Goal: Task Accomplishment & Management: Manage account settings

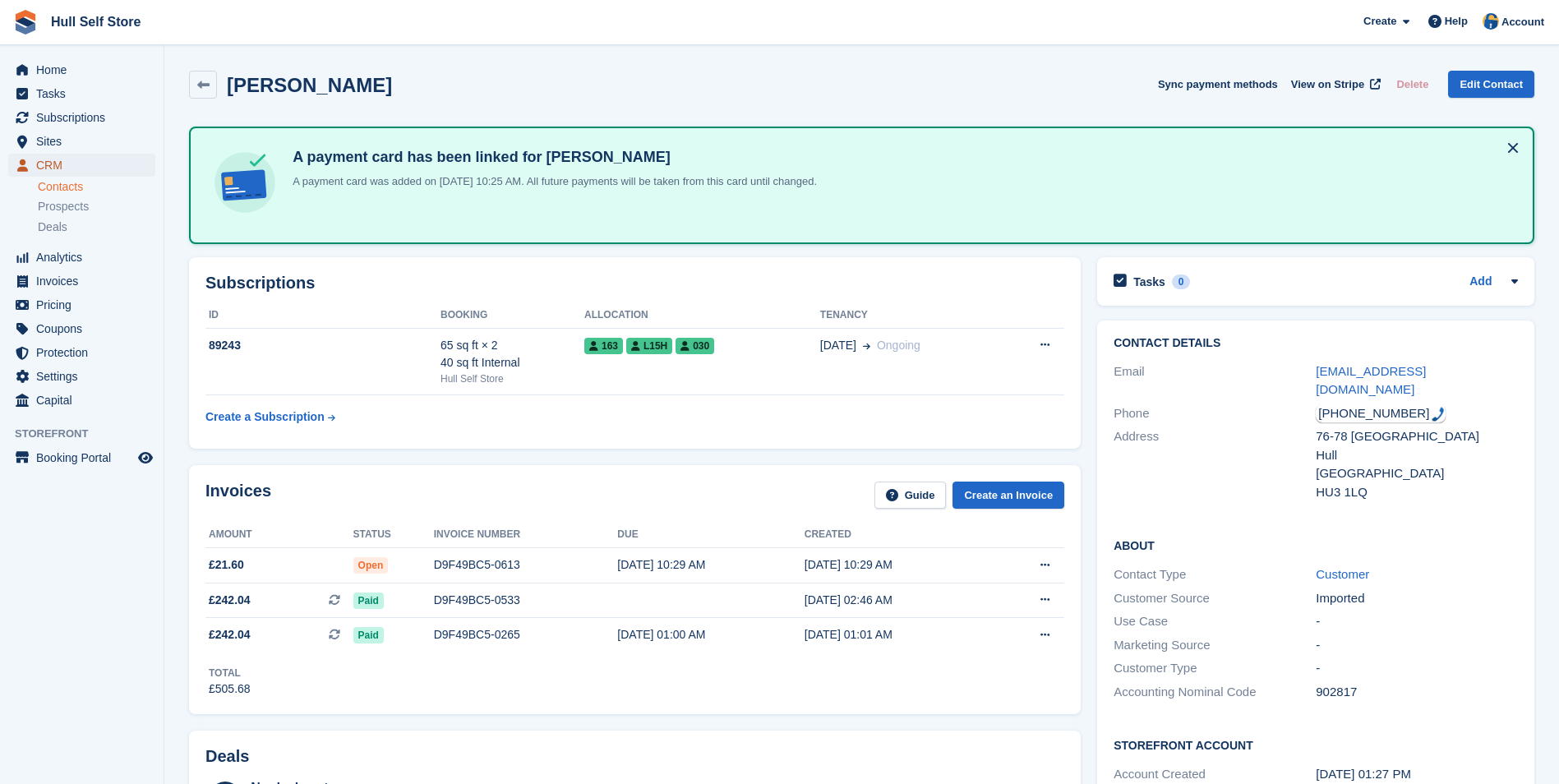
click at [139, 164] on link "CRM" at bounding box center [82, 165] width 147 height 23
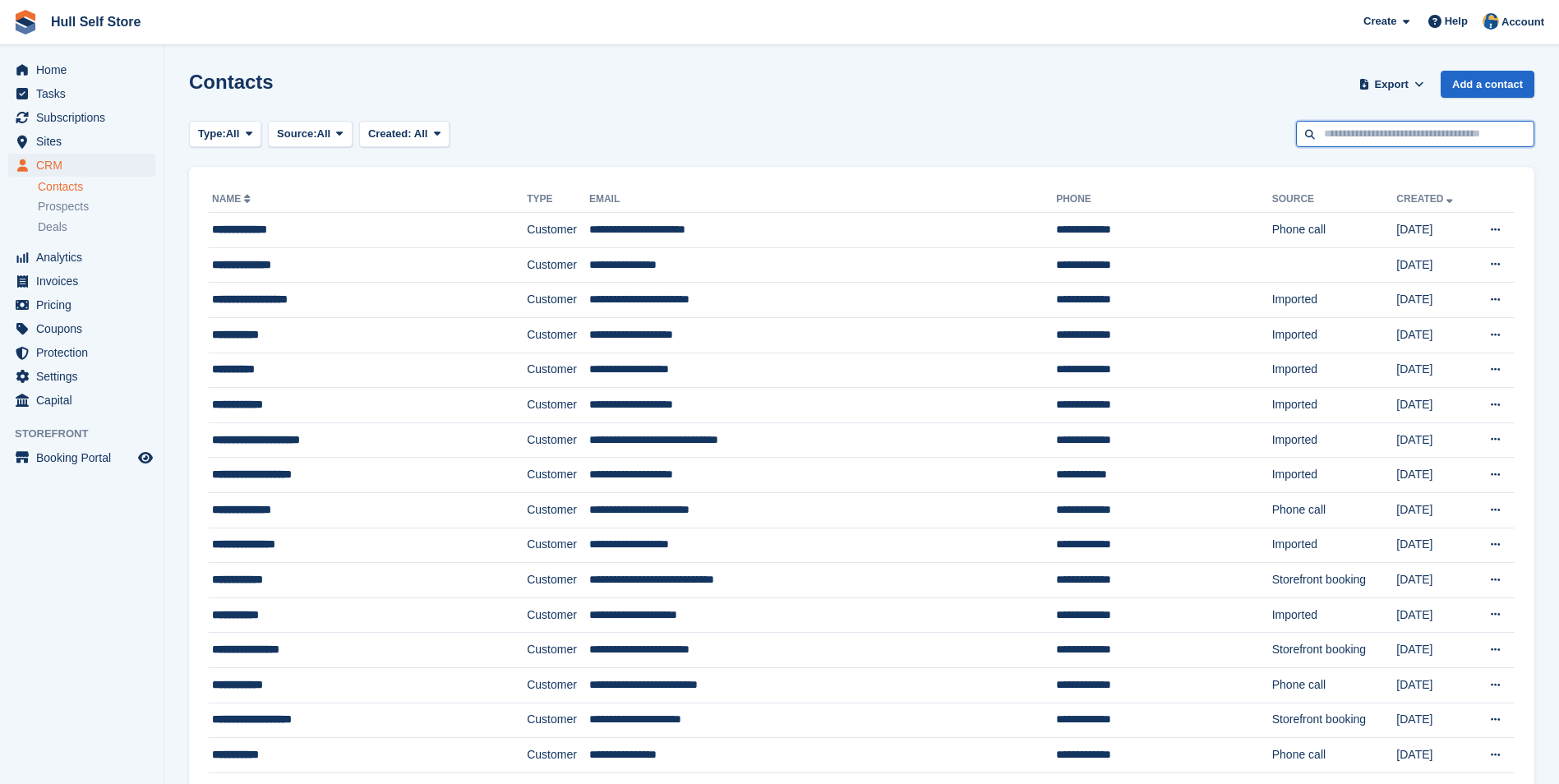
click at [1369, 143] on input "text" at bounding box center [1416, 135] width 239 height 27
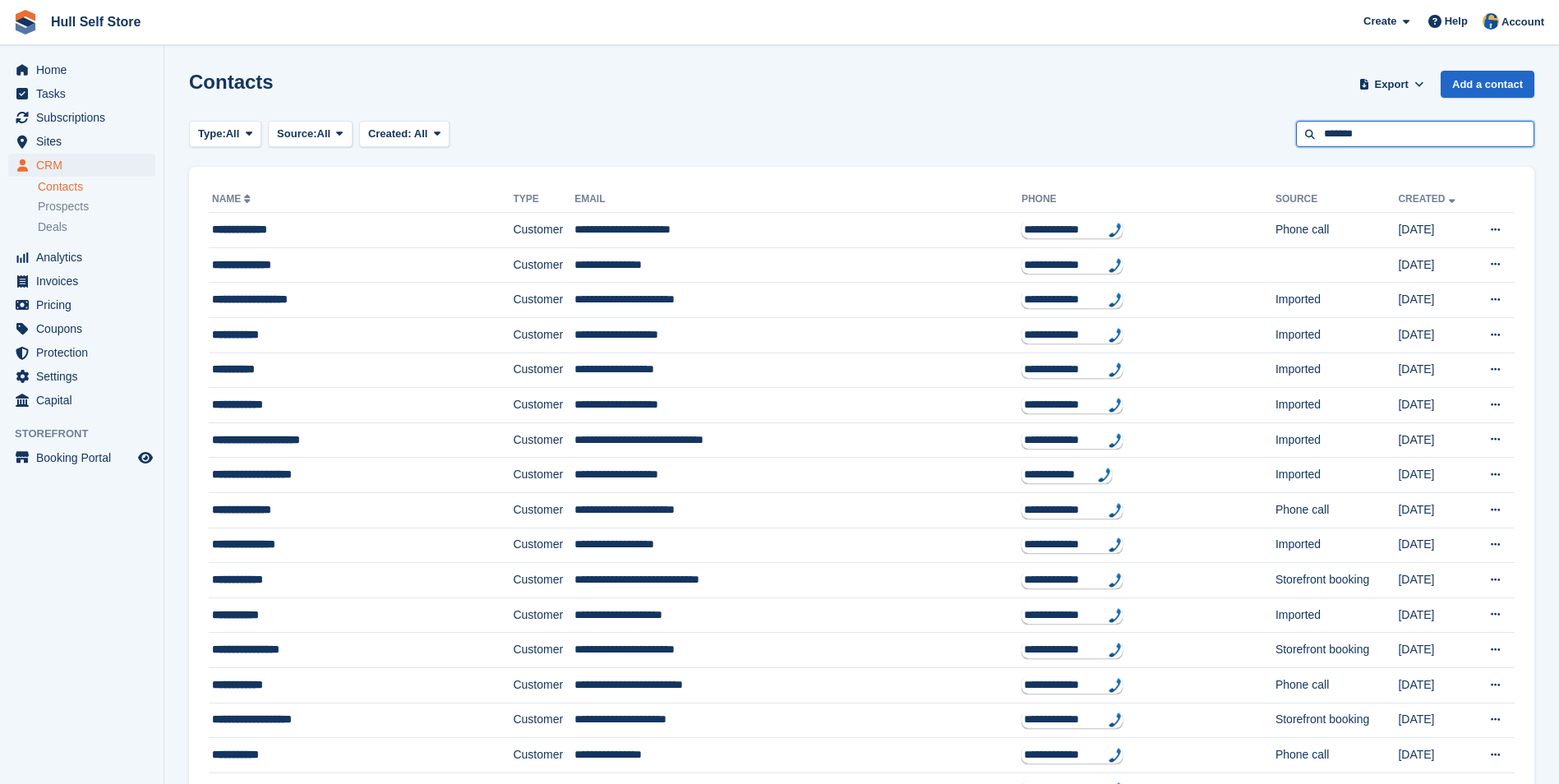
type input "*******"
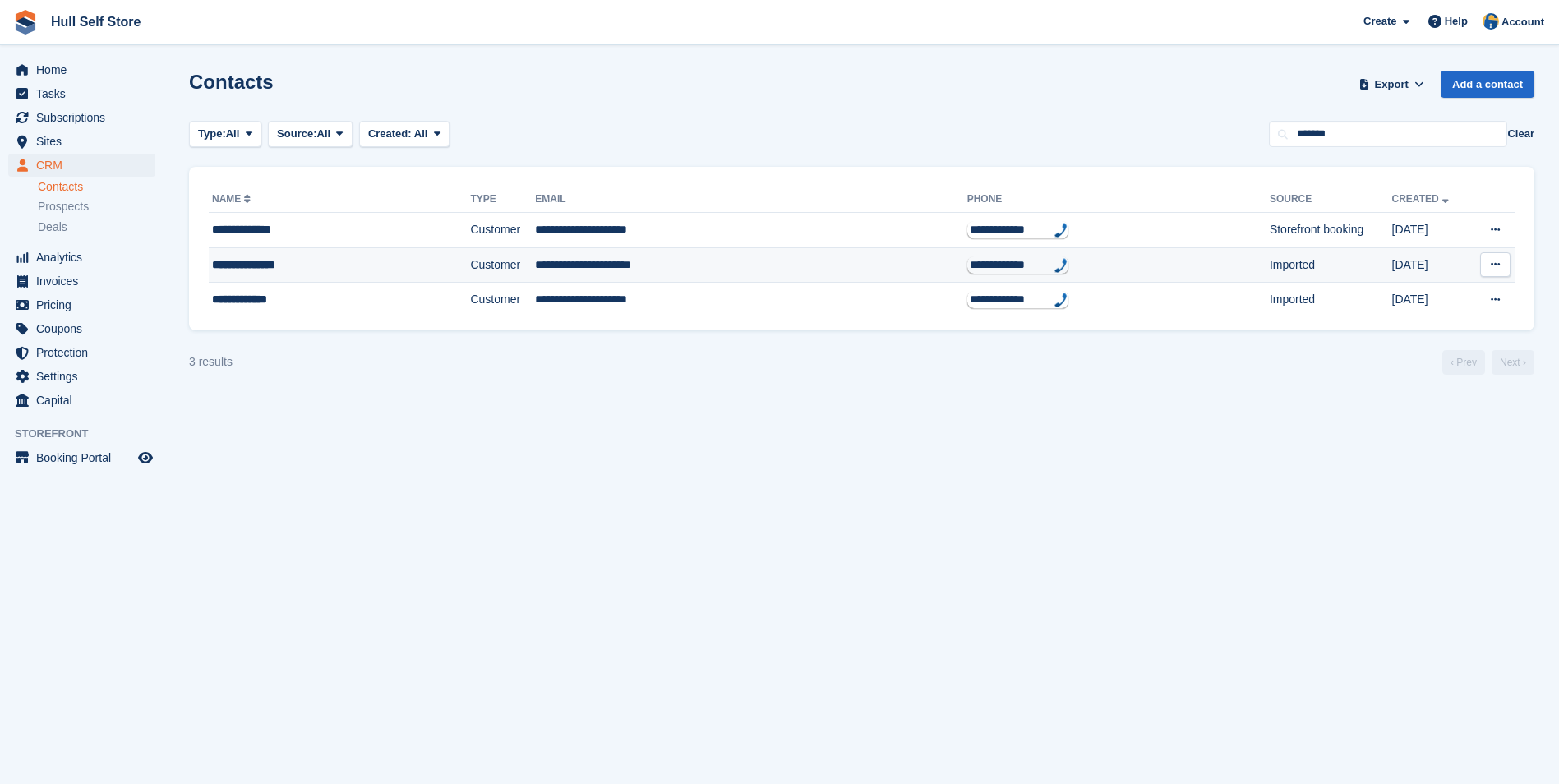
click at [624, 255] on td "**********" at bounding box center [751, 264] width 432 height 35
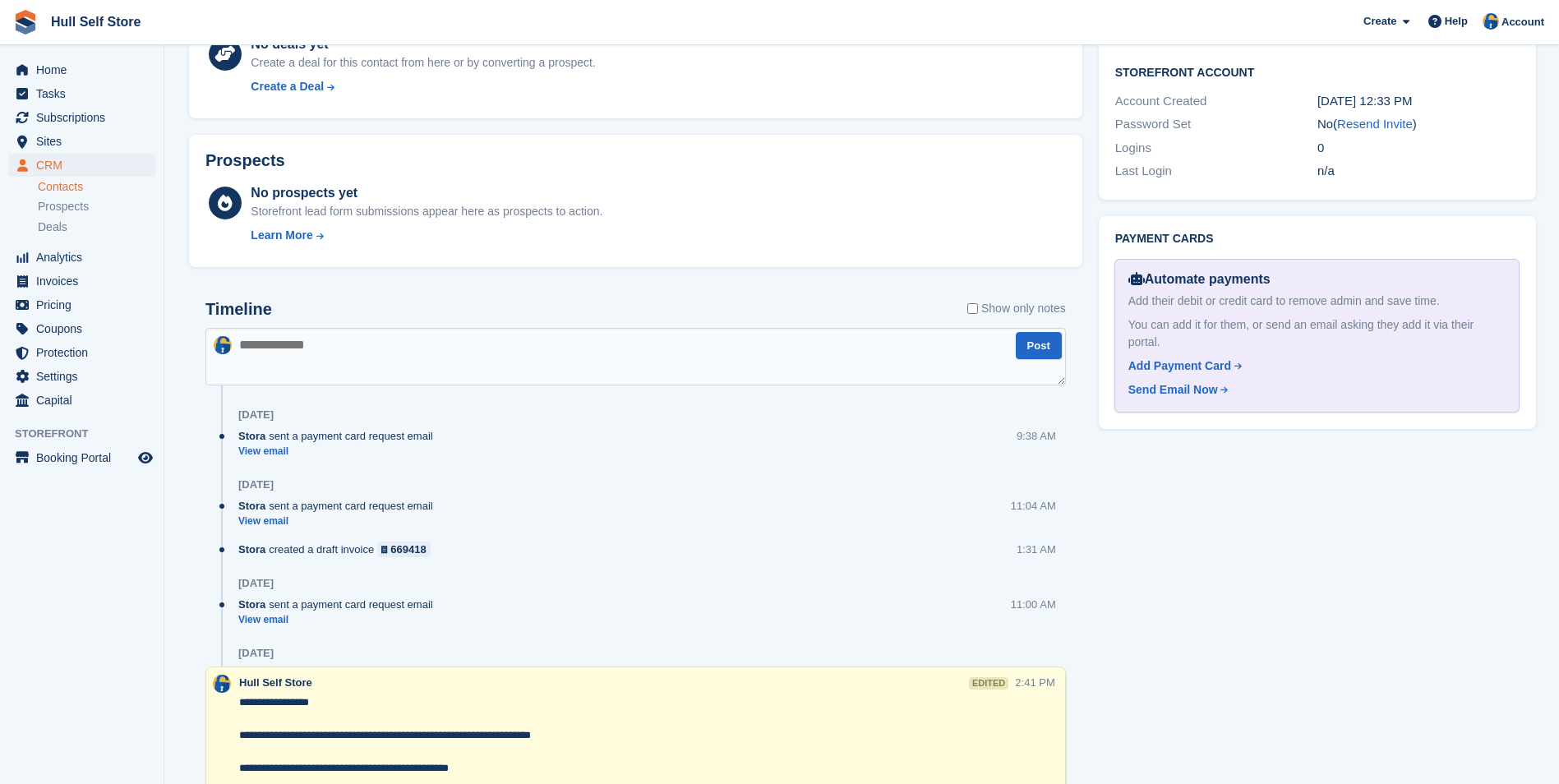
scroll to position [657, 0]
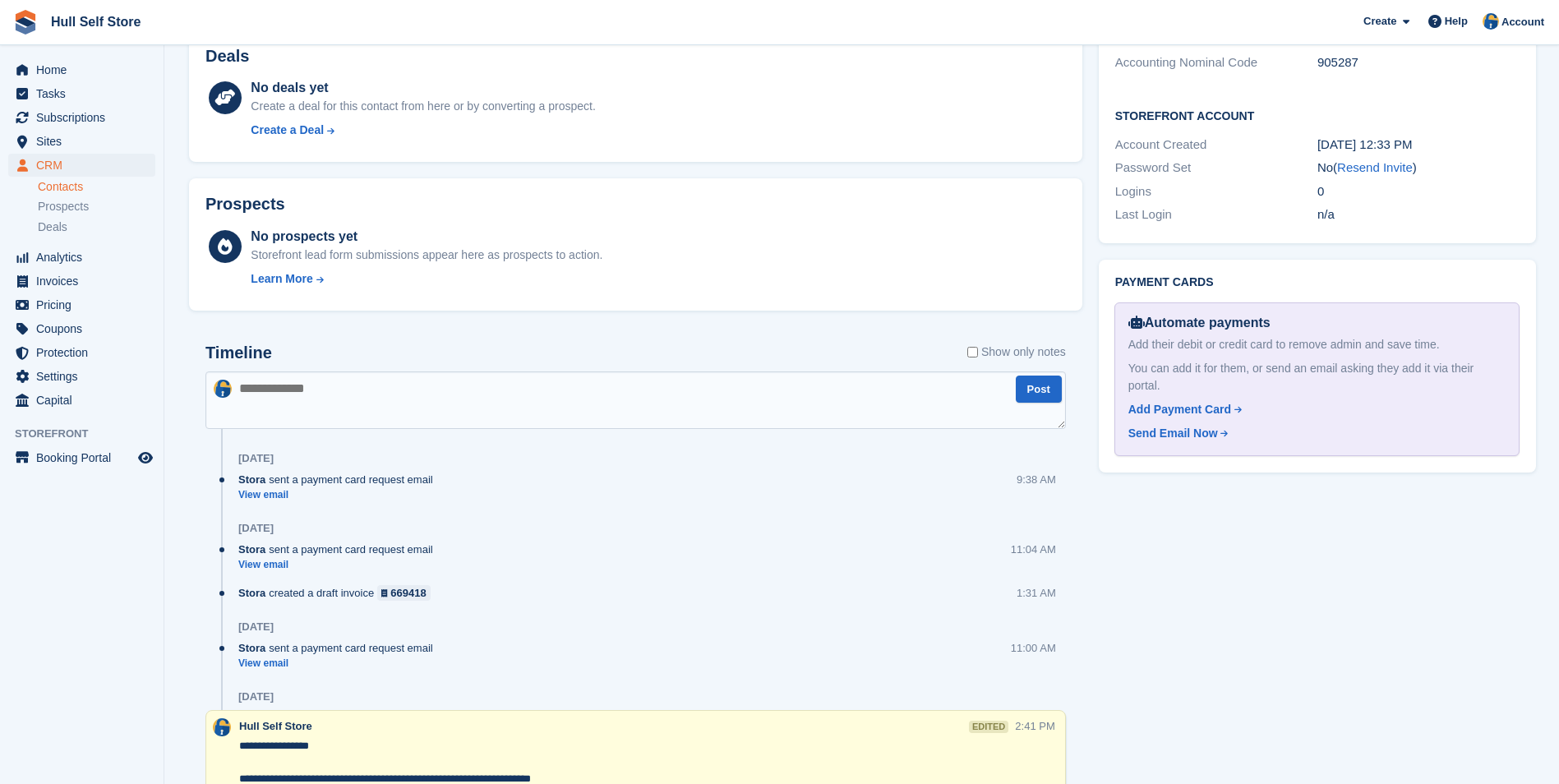
click at [773, 396] on textarea at bounding box center [635, 400] width 861 height 57
type textarea "*"
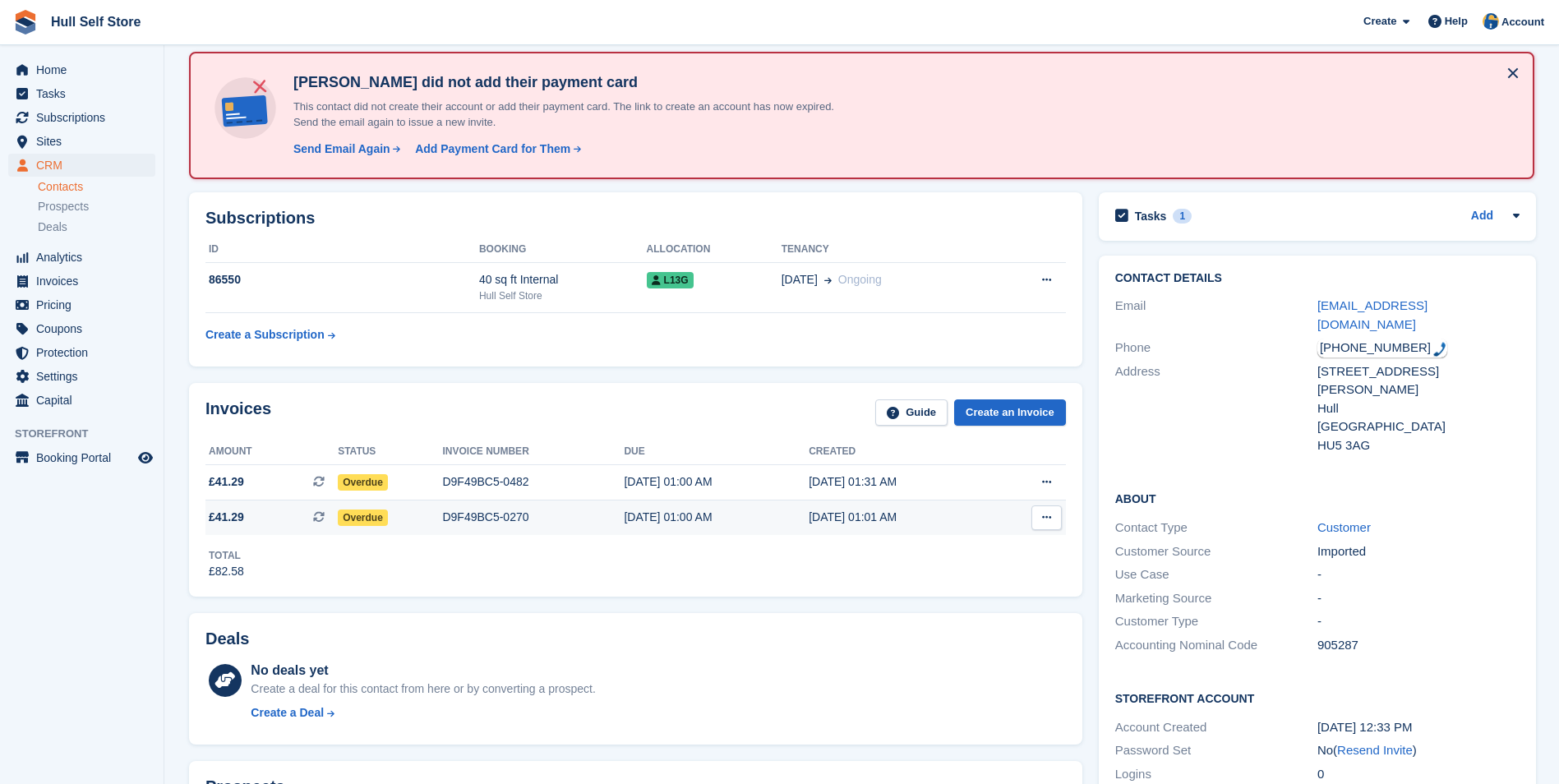
scroll to position [82, 0]
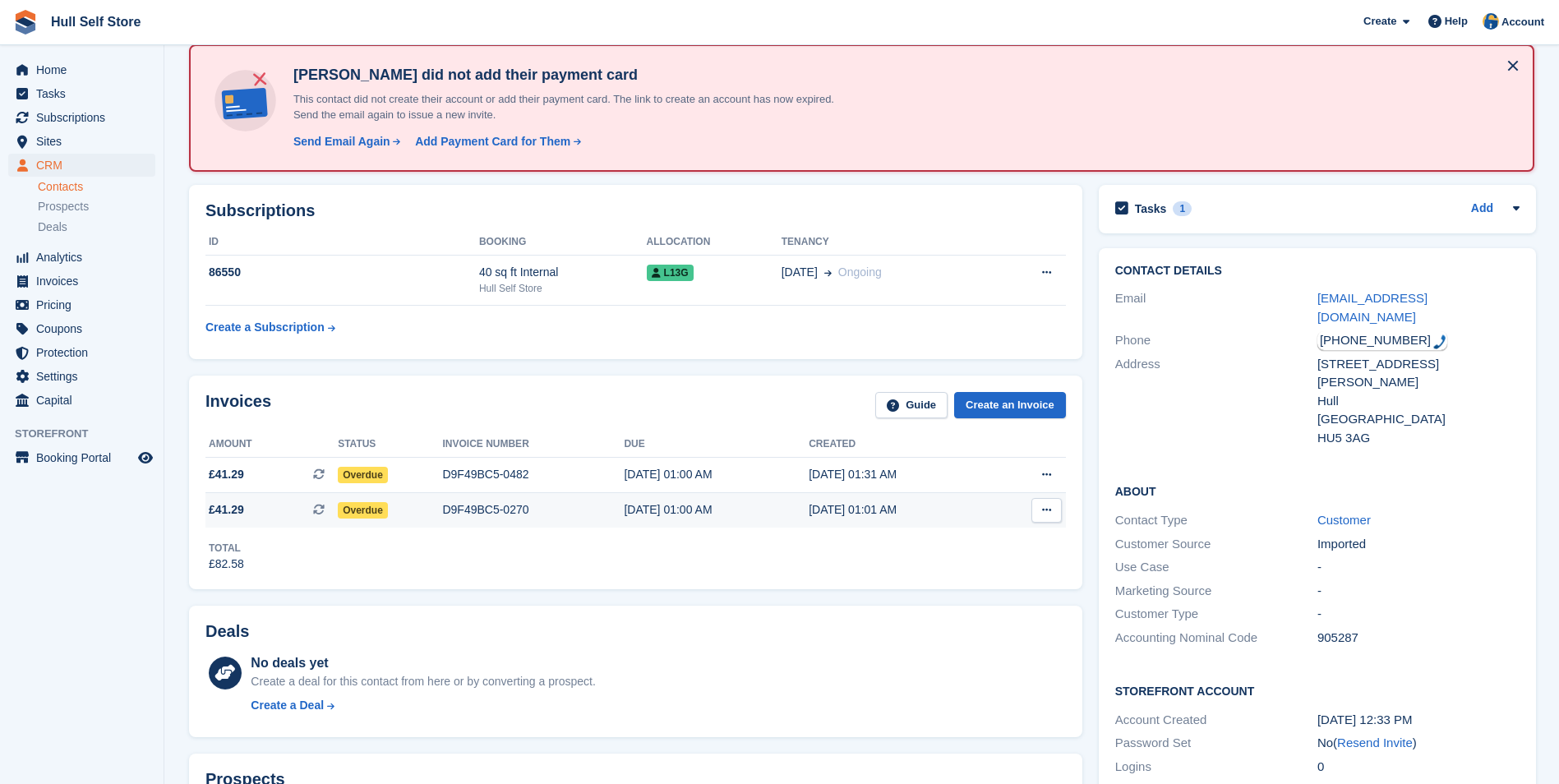
type textarea "**********"
click at [715, 521] on td "[DATE] 01:00 AM" at bounding box center [716, 510] width 185 height 34
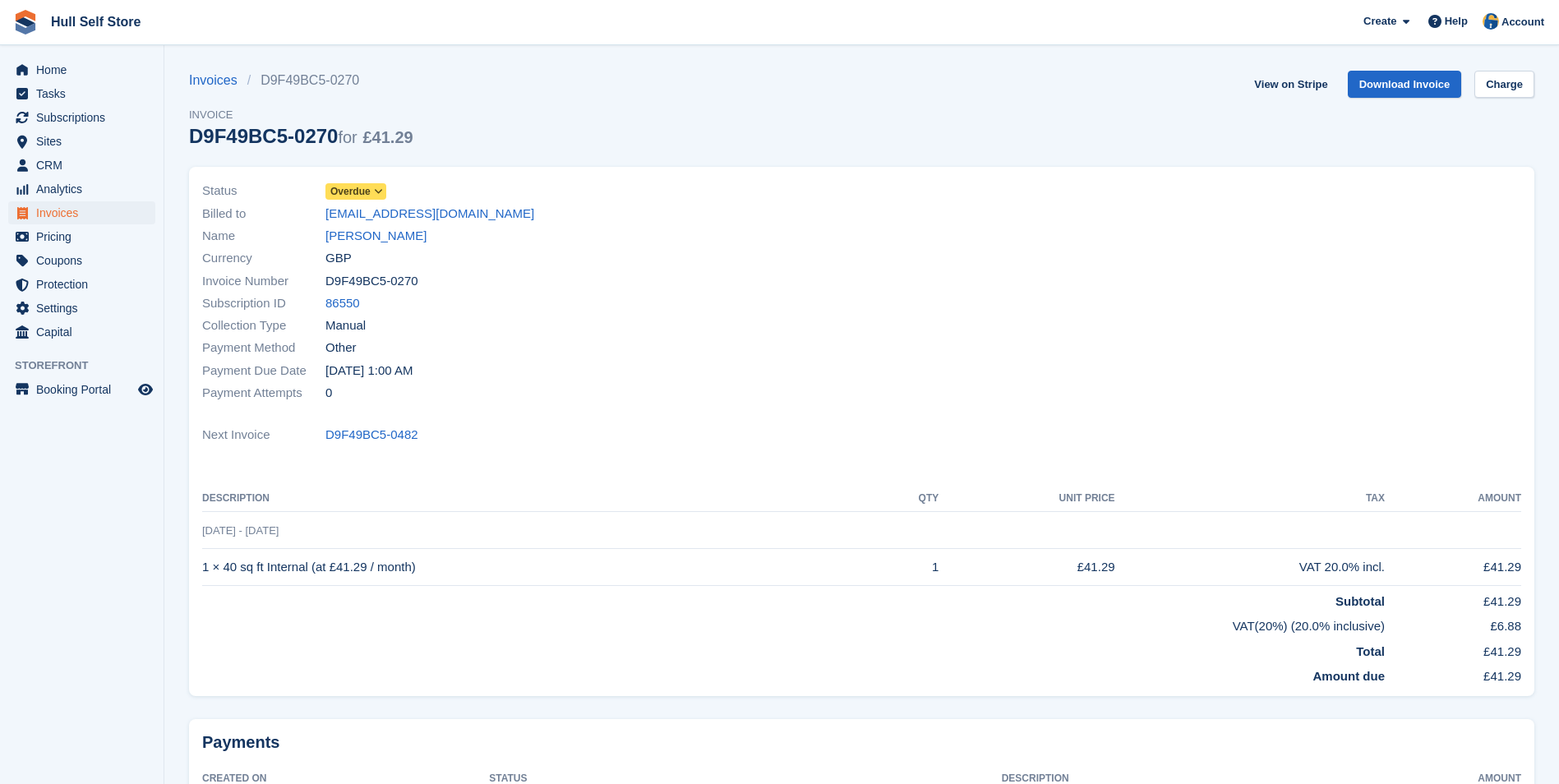
click at [360, 190] on span "Overdue" at bounding box center [350, 191] width 40 height 15
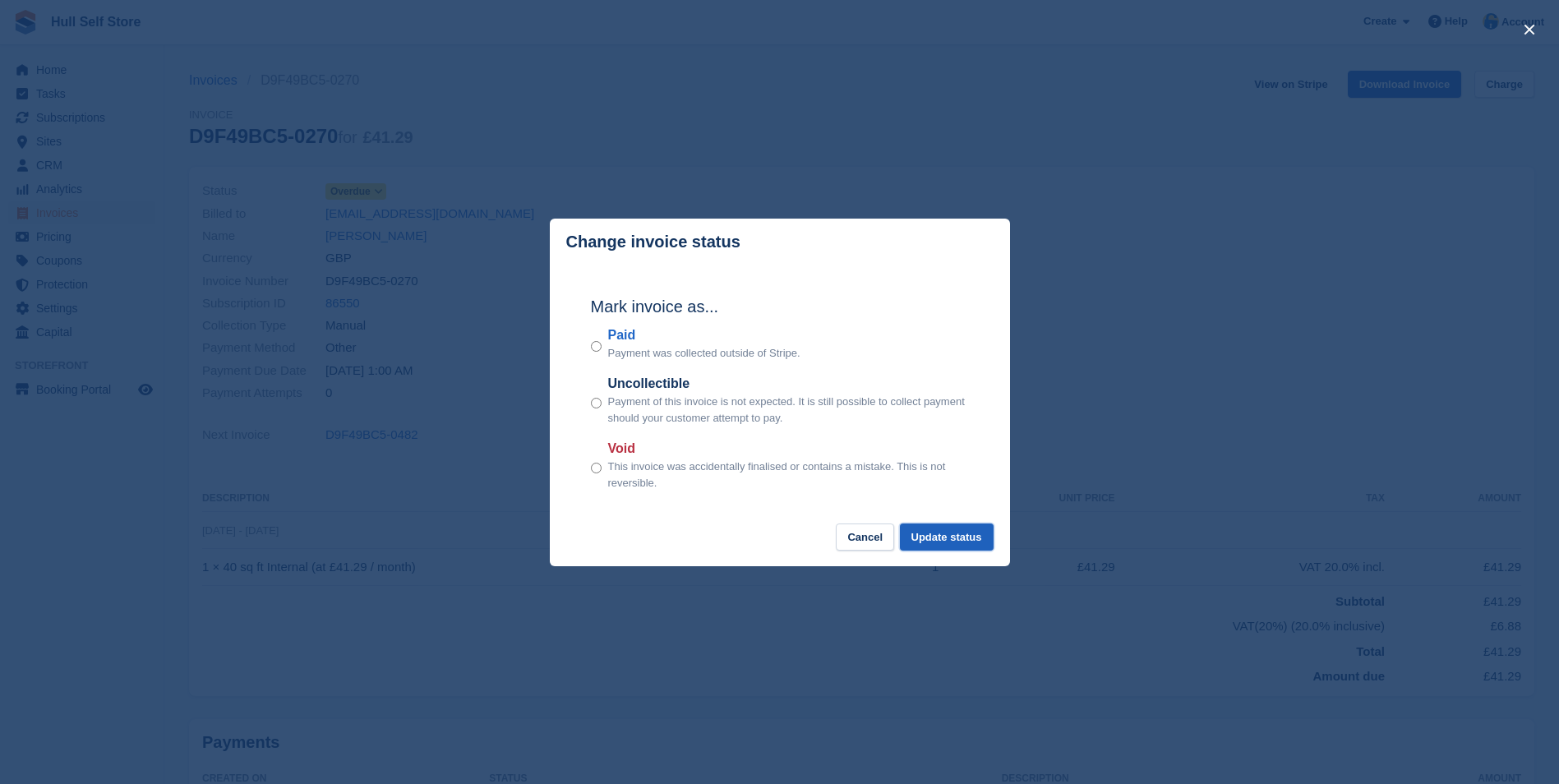
click at [971, 551] on button "Update status" at bounding box center [946, 537] width 94 height 27
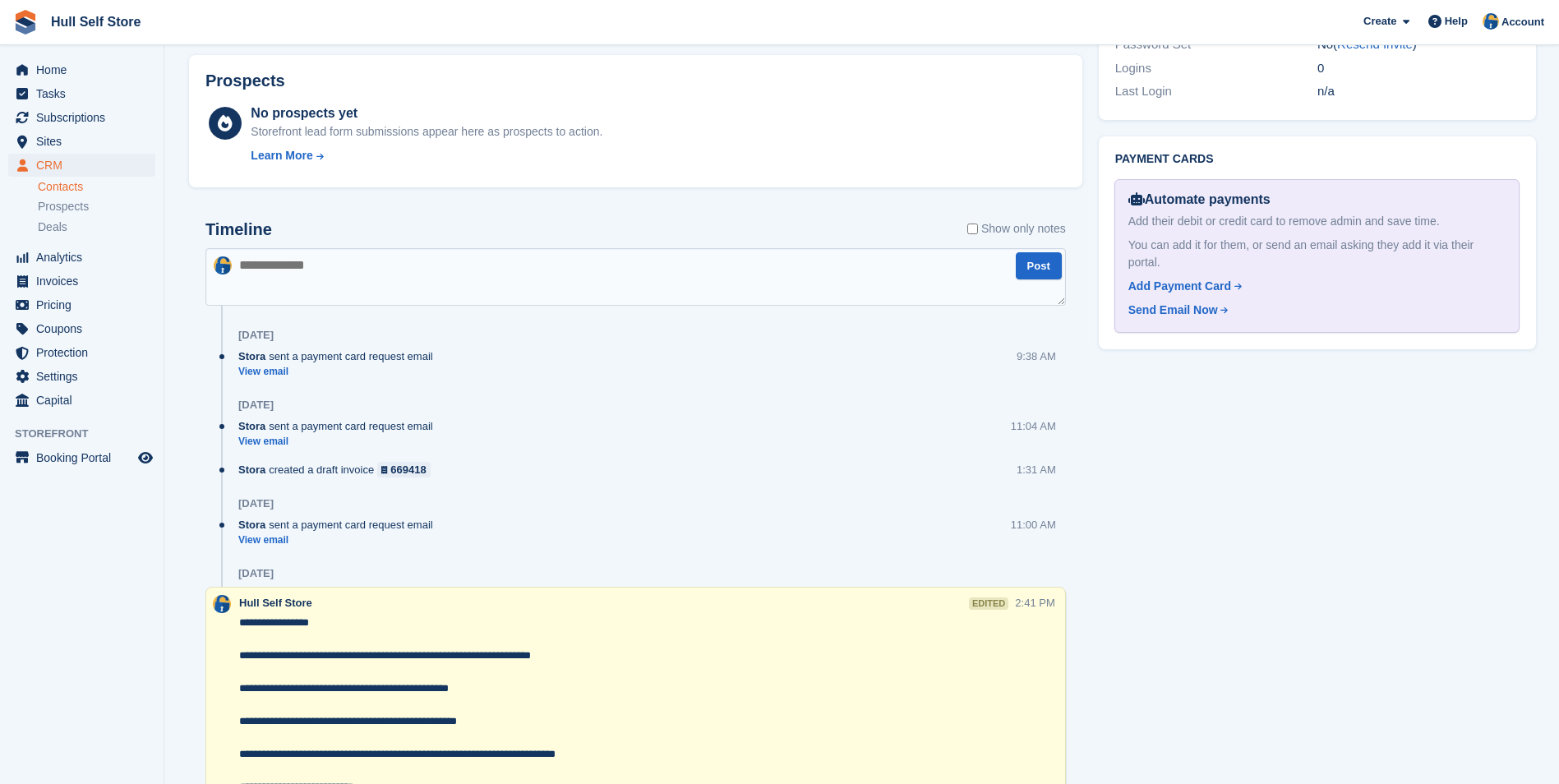
scroll to position [822, 0]
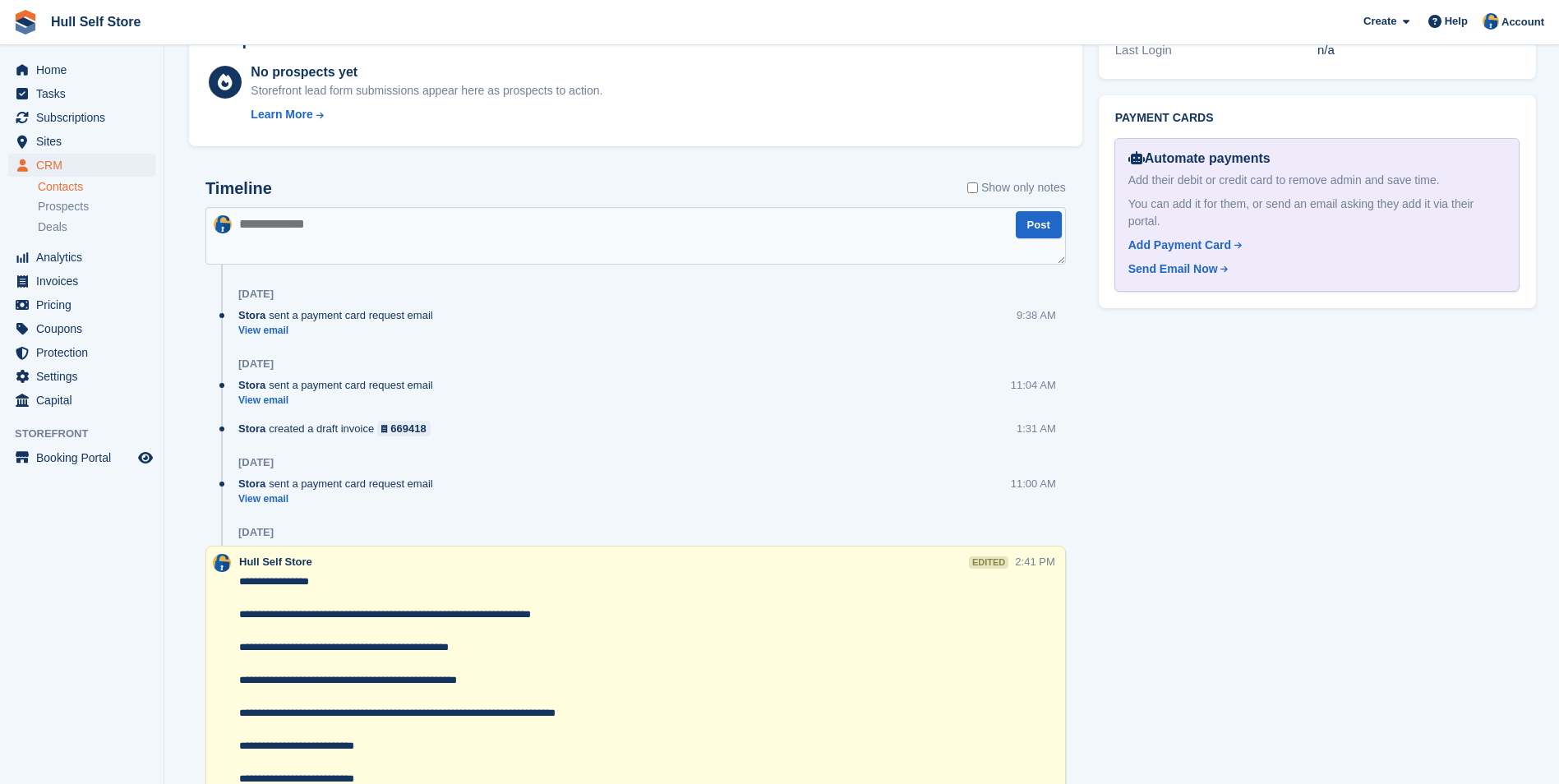
click at [529, 250] on textarea at bounding box center [635, 235] width 861 height 57
type textarea "**********"
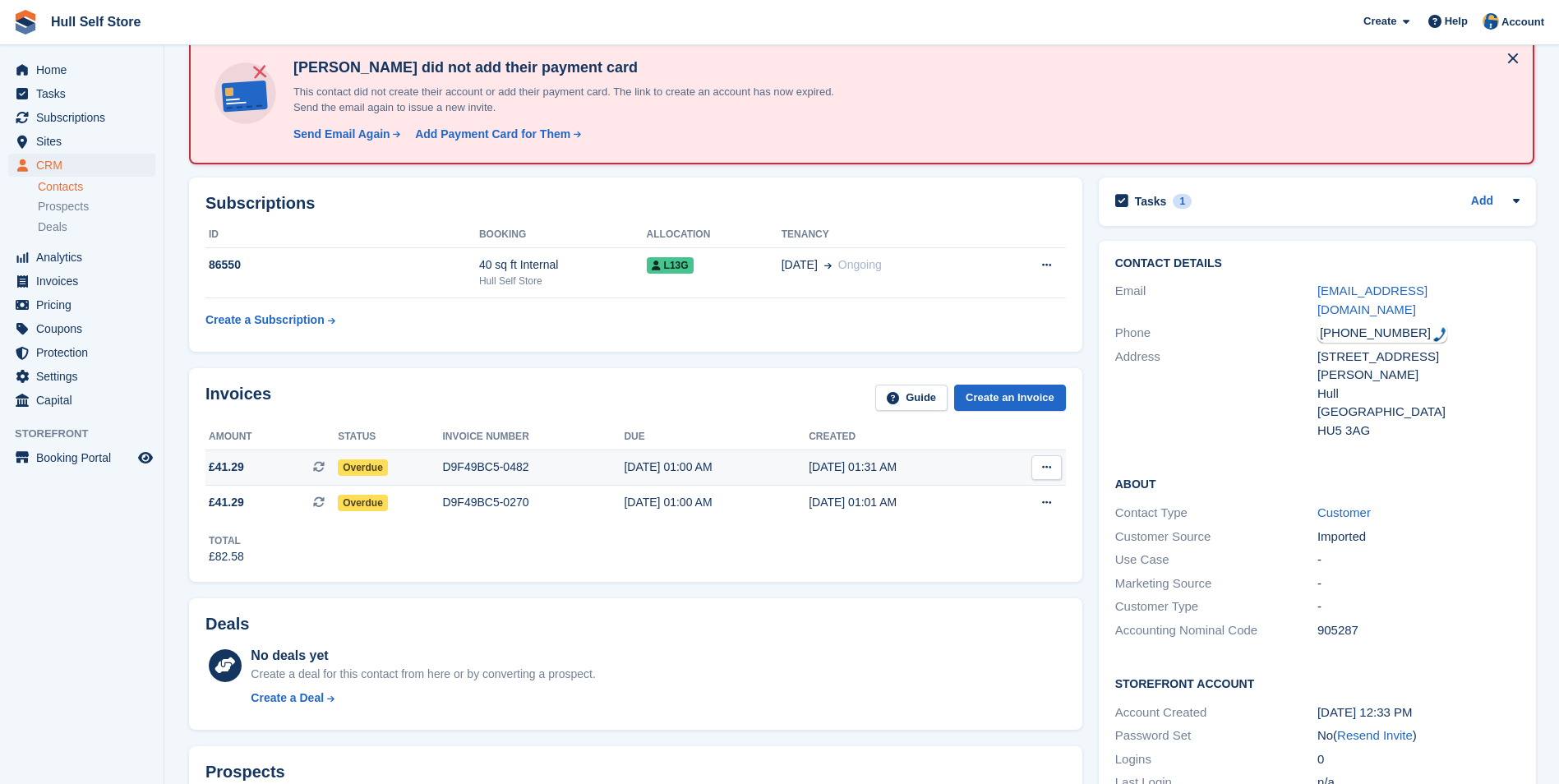
scroll to position [82, 0]
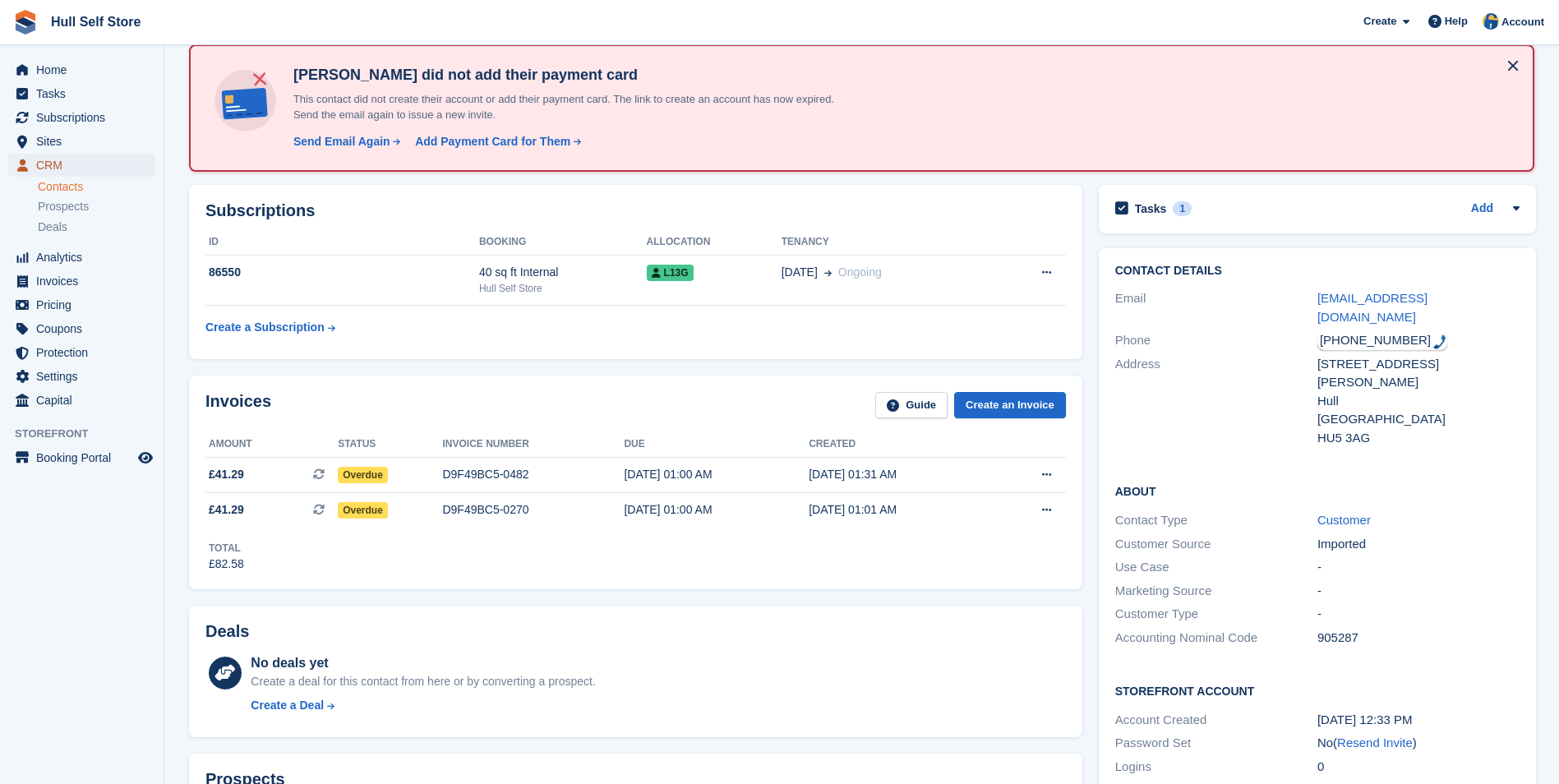
drag, startPoint x: 75, startPoint y: 166, endPoint x: 85, endPoint y: 163, distance: 10.4
click at [75, 166] on span "CRM" at bounding box center [85, 165] width 99 height 23
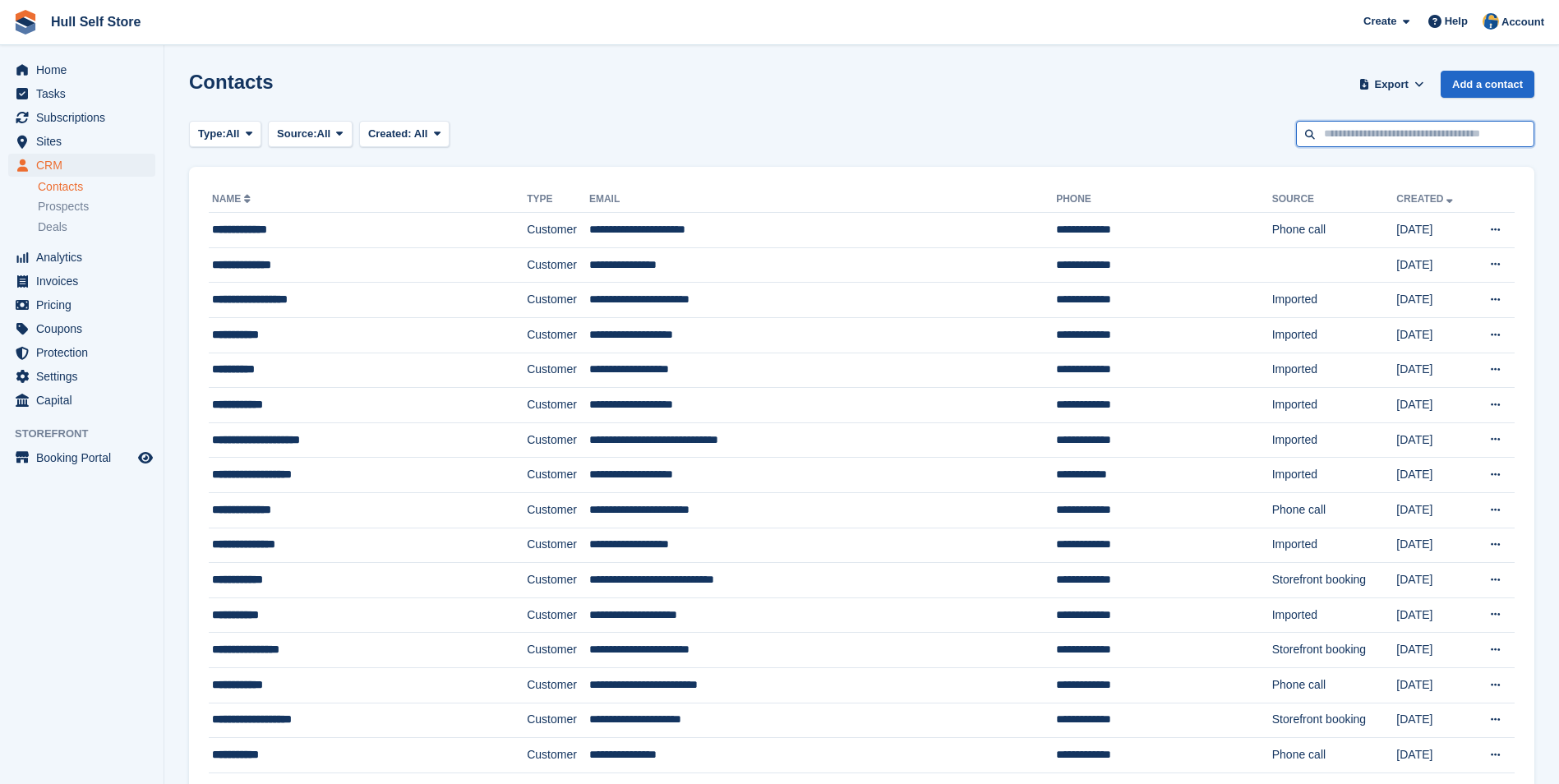
click at [1420, 132] on input "text" at bounding box center [1416, 135] width 239 height 27
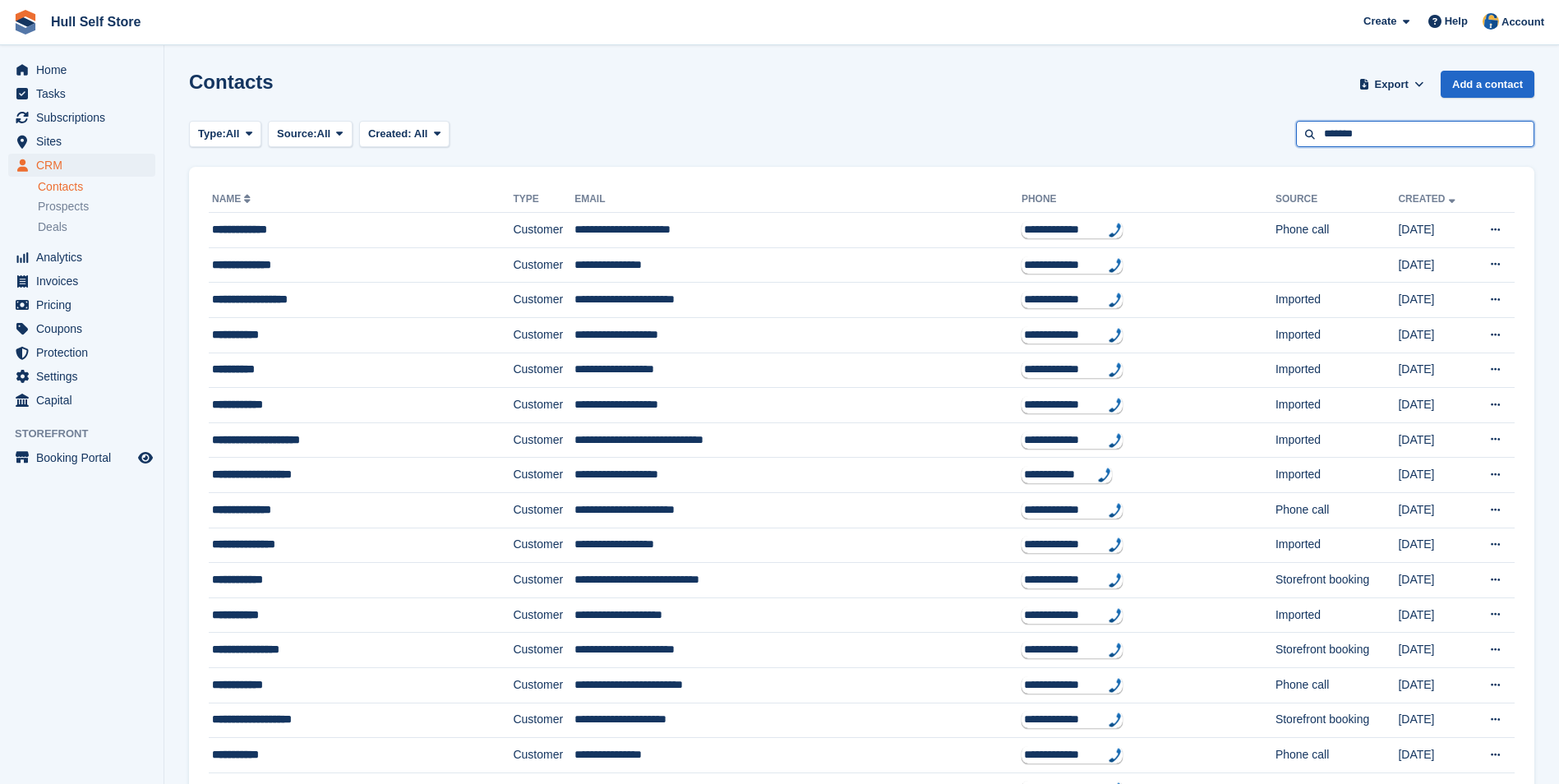
type input "*******"
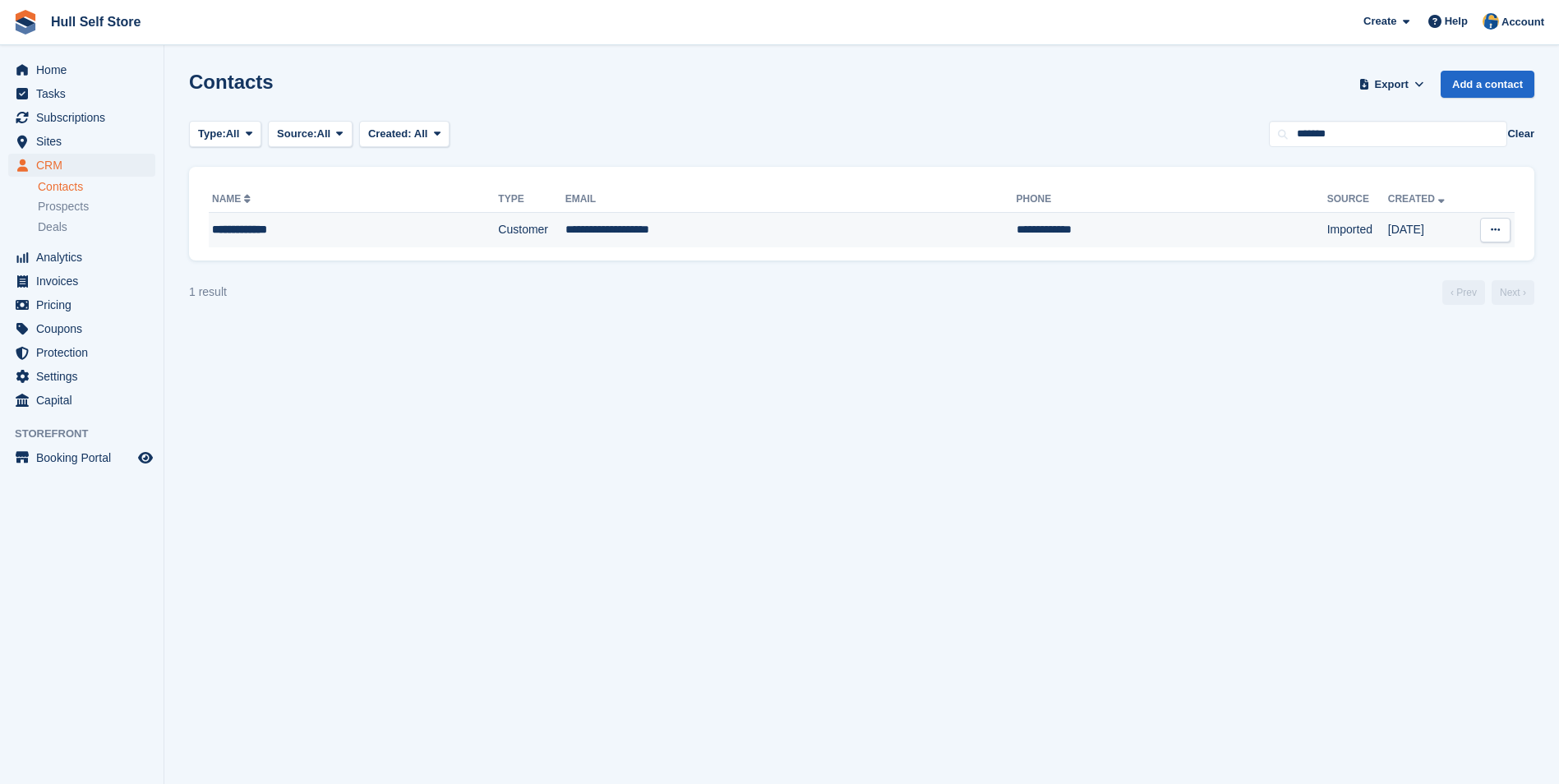
click at [764, 220] on td "**********" at bounding box center [791, 230] width 451 height 34
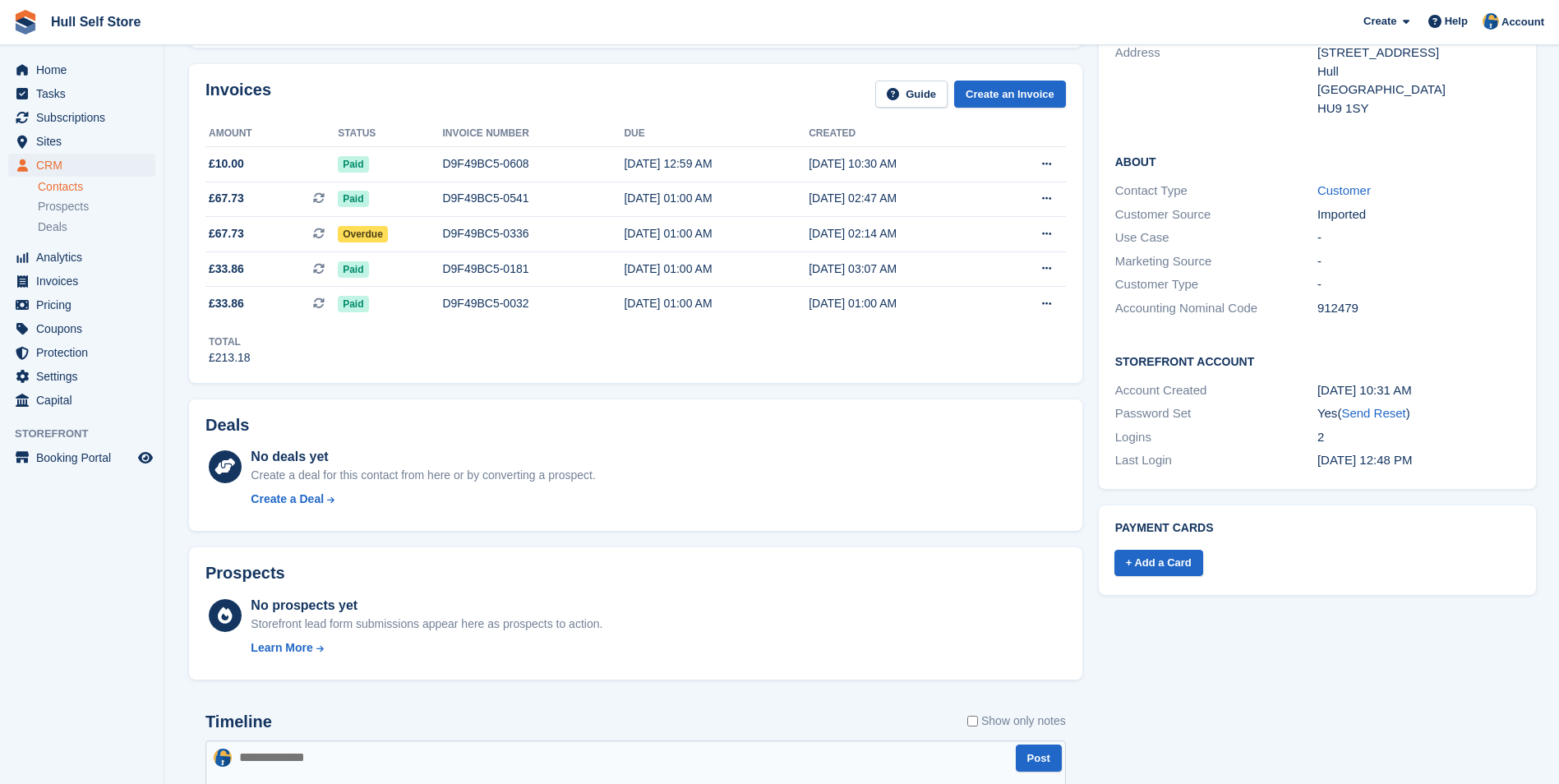
scroll to position [82, 0]
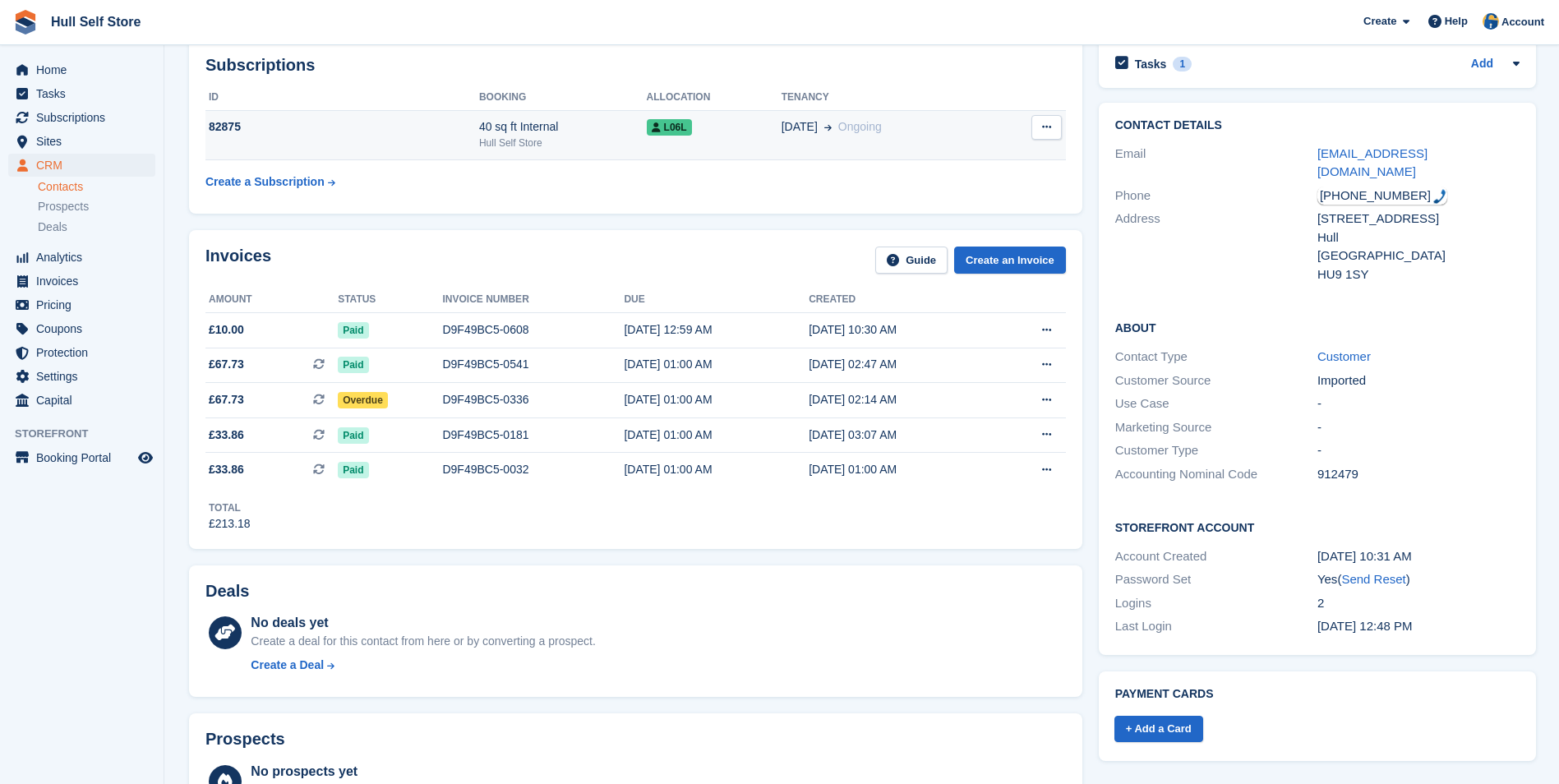
click at [709, 128] on div "L06L" at bounding box center [714, 127] width 135 height 17
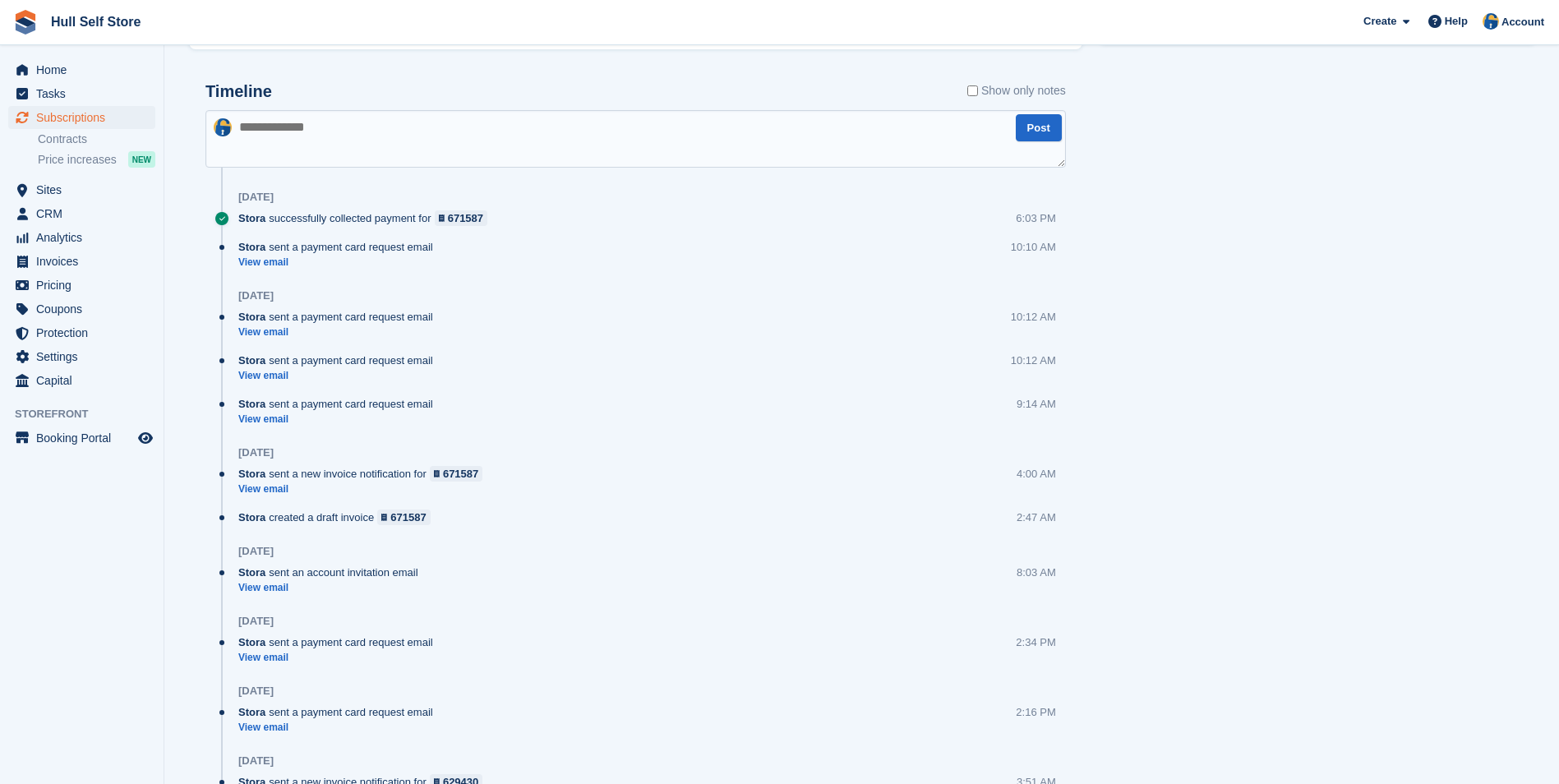
scroll to position [986, 0]
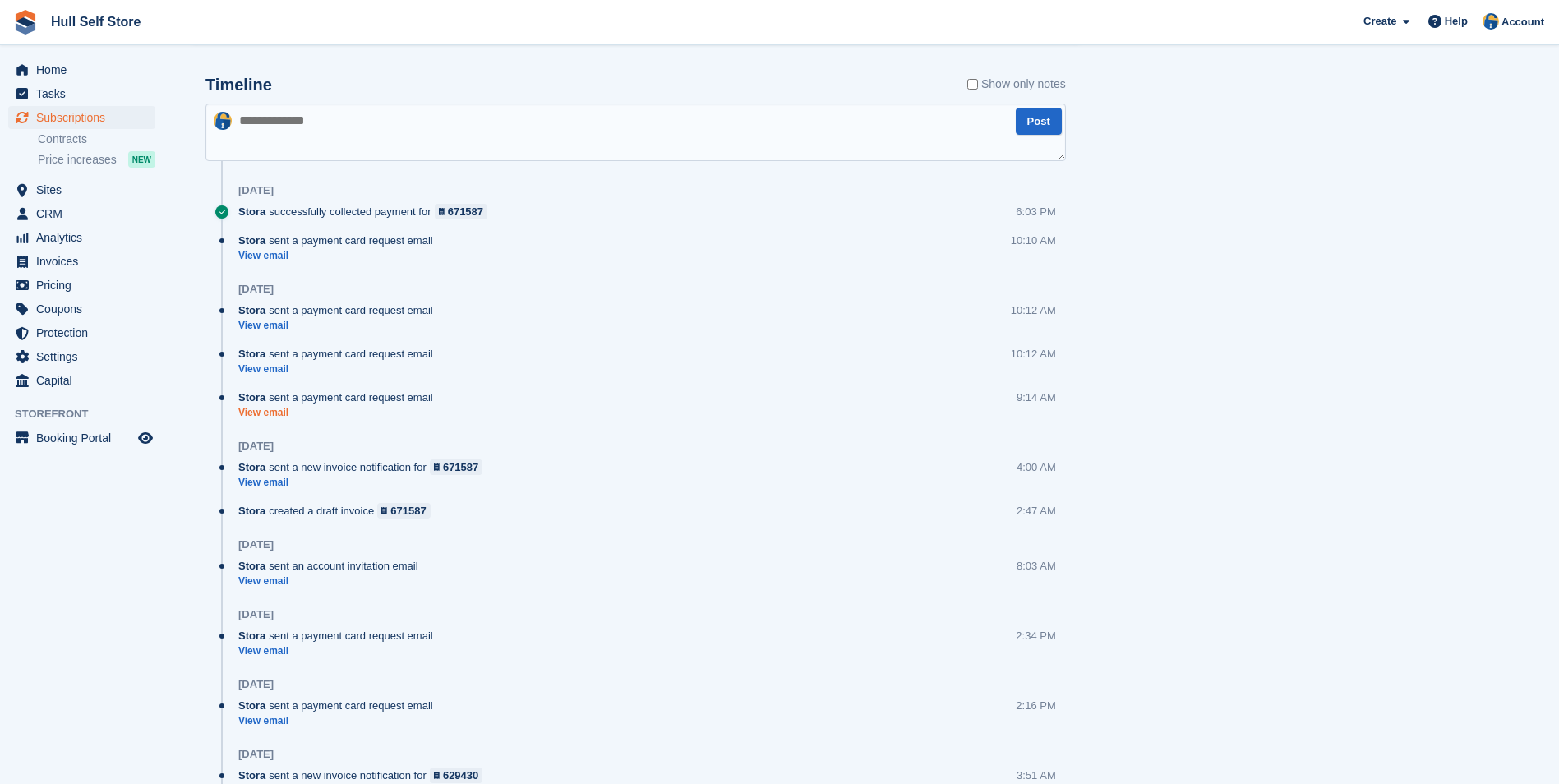
click at [264, 411] on link "View email" at bounding box center [340, 413] width 203 height 14
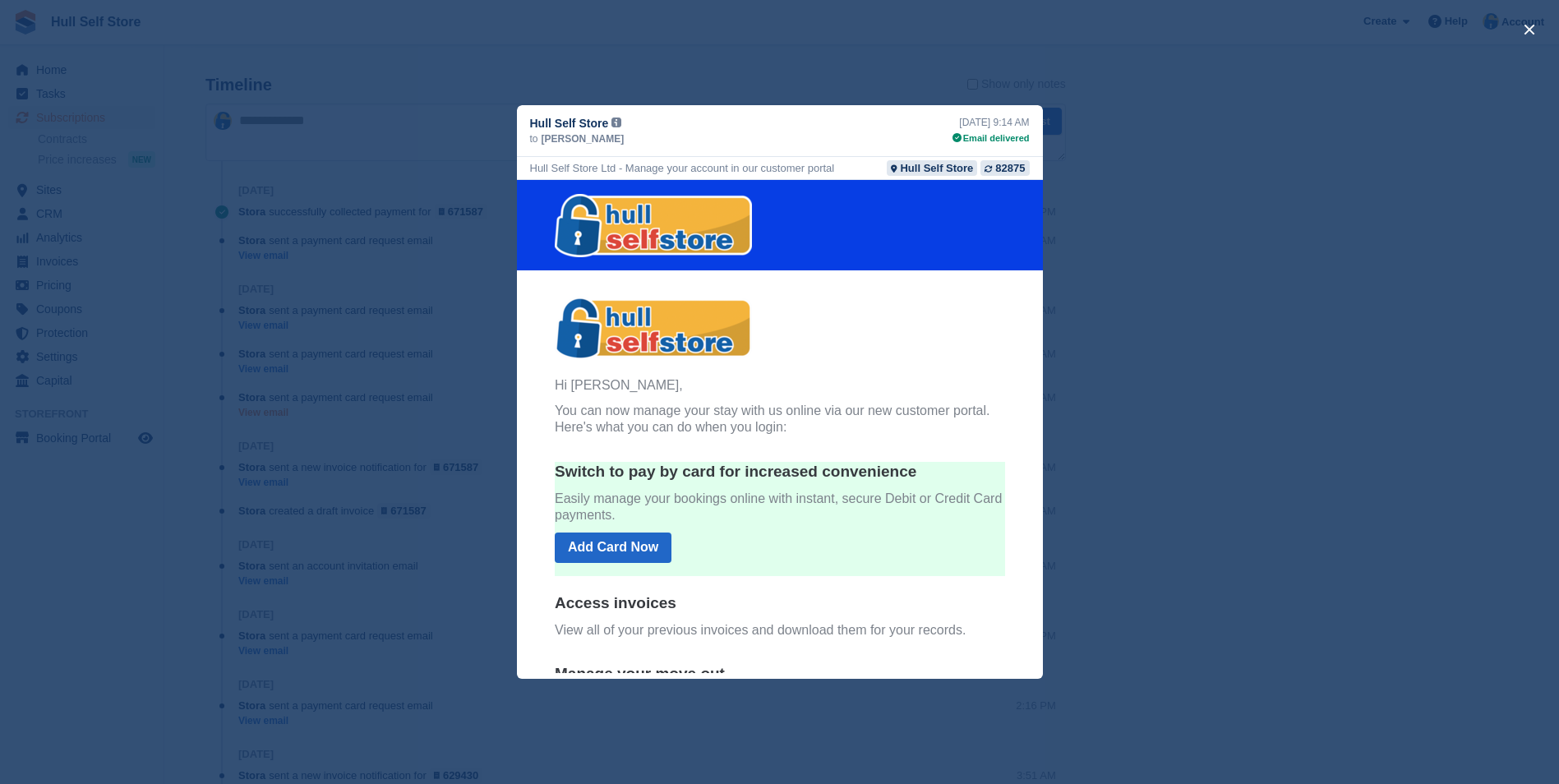
scroll to position [0, 0]
click at [1008, 170] on div "82875" at bounding box center [1010, 168] width 29 height 15
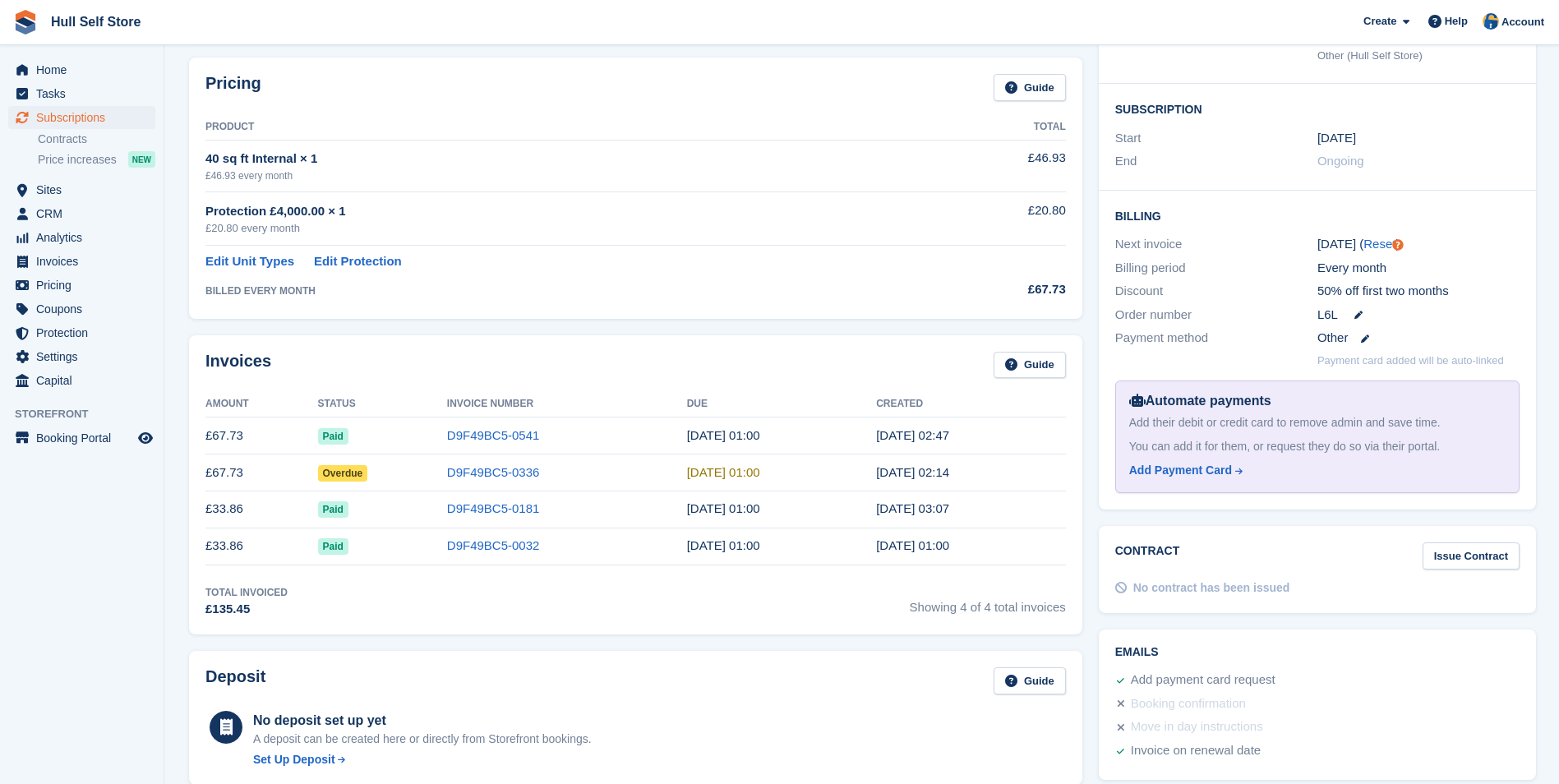
scroll to position [246, 0]
click at [1154, 461] on div "Add Payment Card" at bounding box center [1181, 468] width 103 height 17
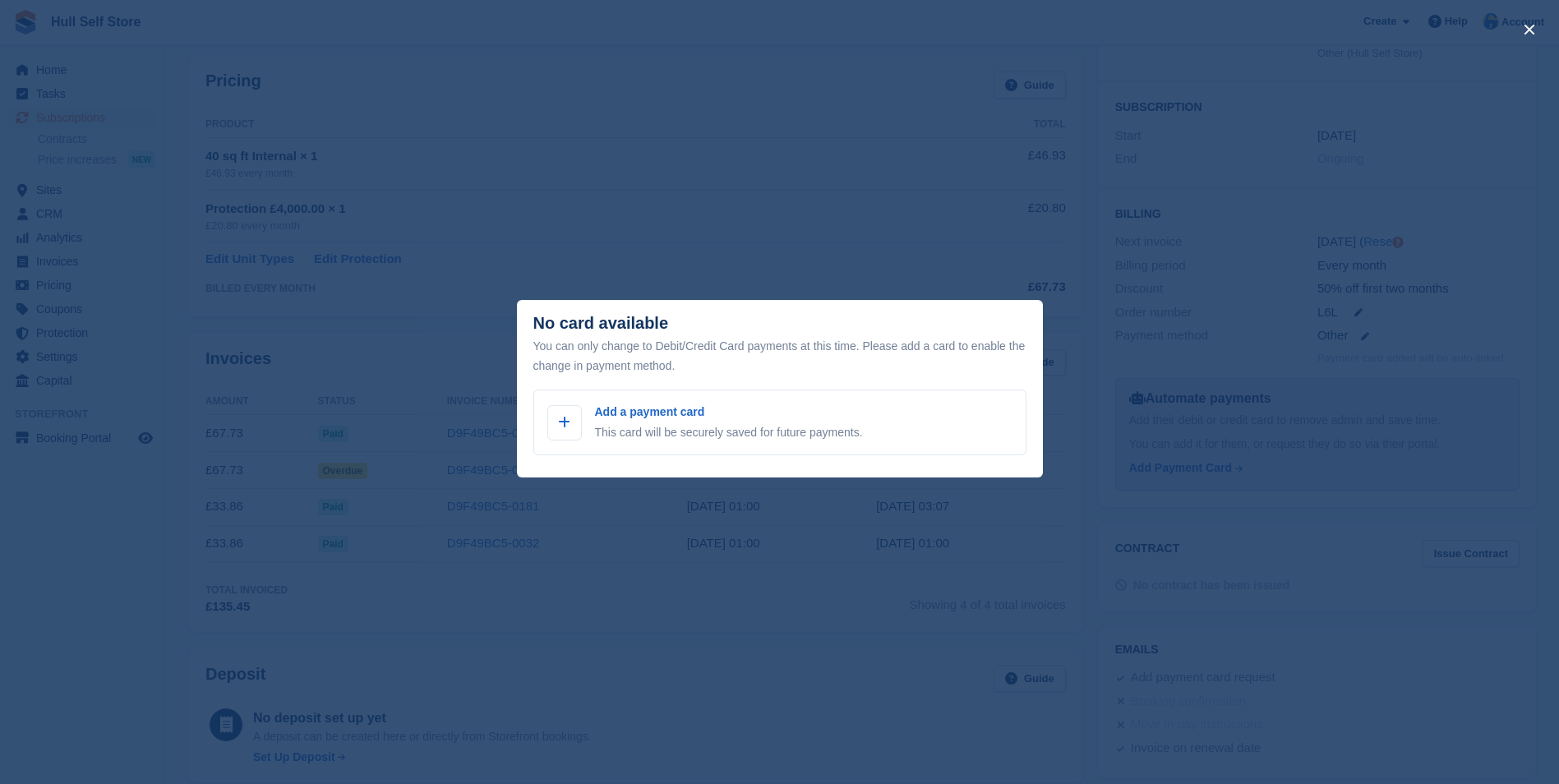
click at [1048, 251] on div "close" at bounding box center [779, 392] width 1559 height 784
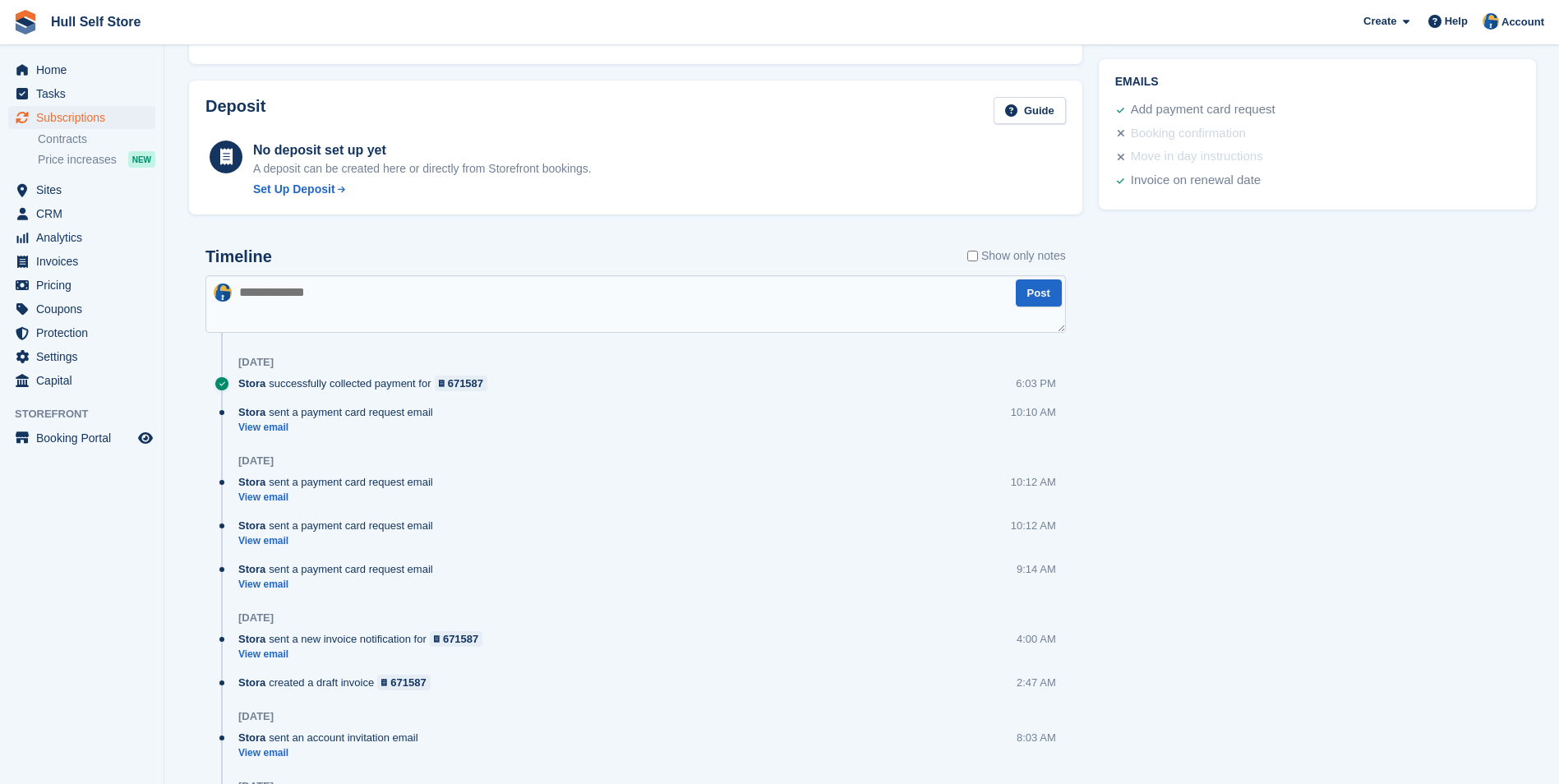
scroll to position [822, 0]
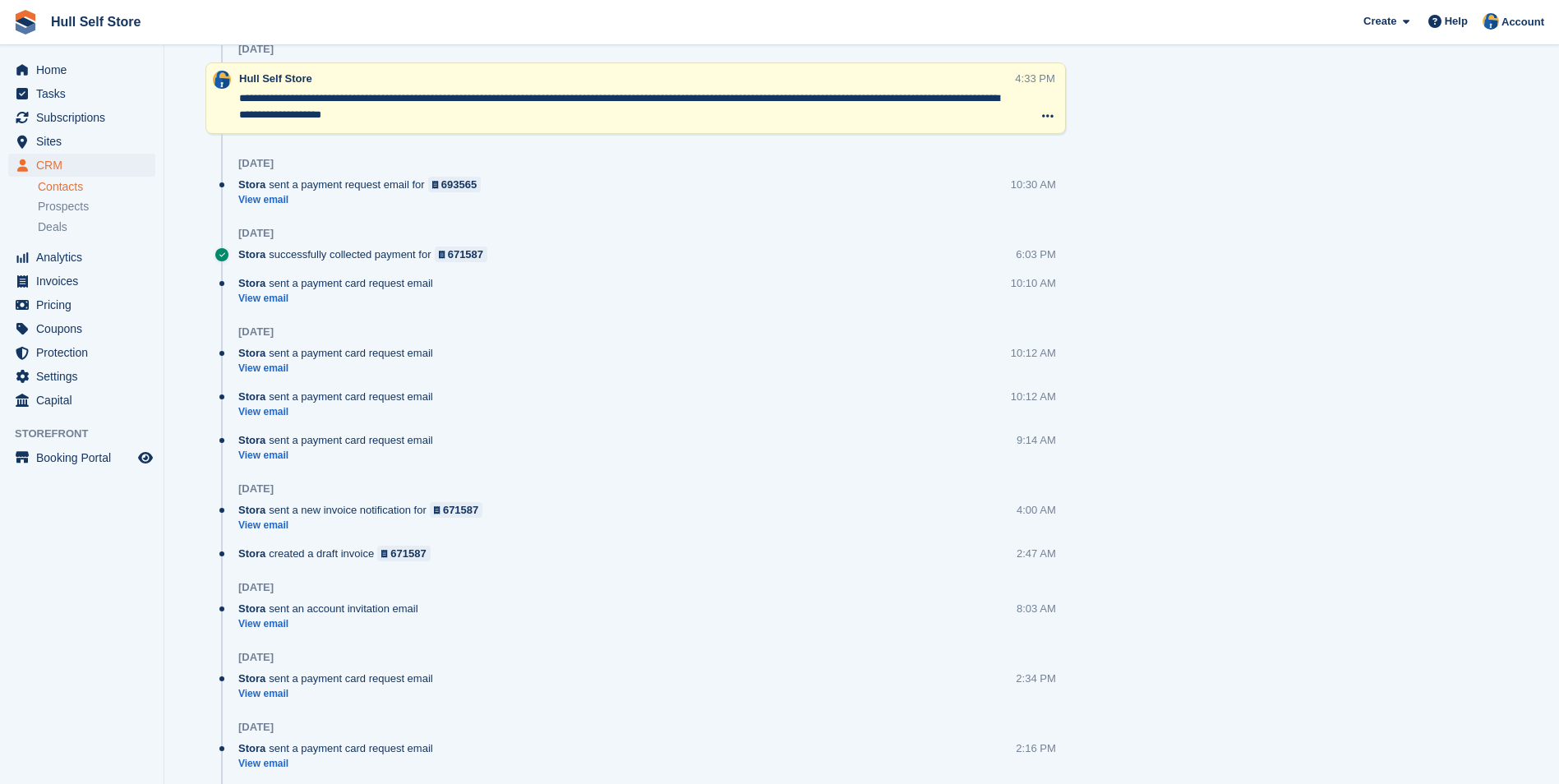
scroll to position [1068, 0]
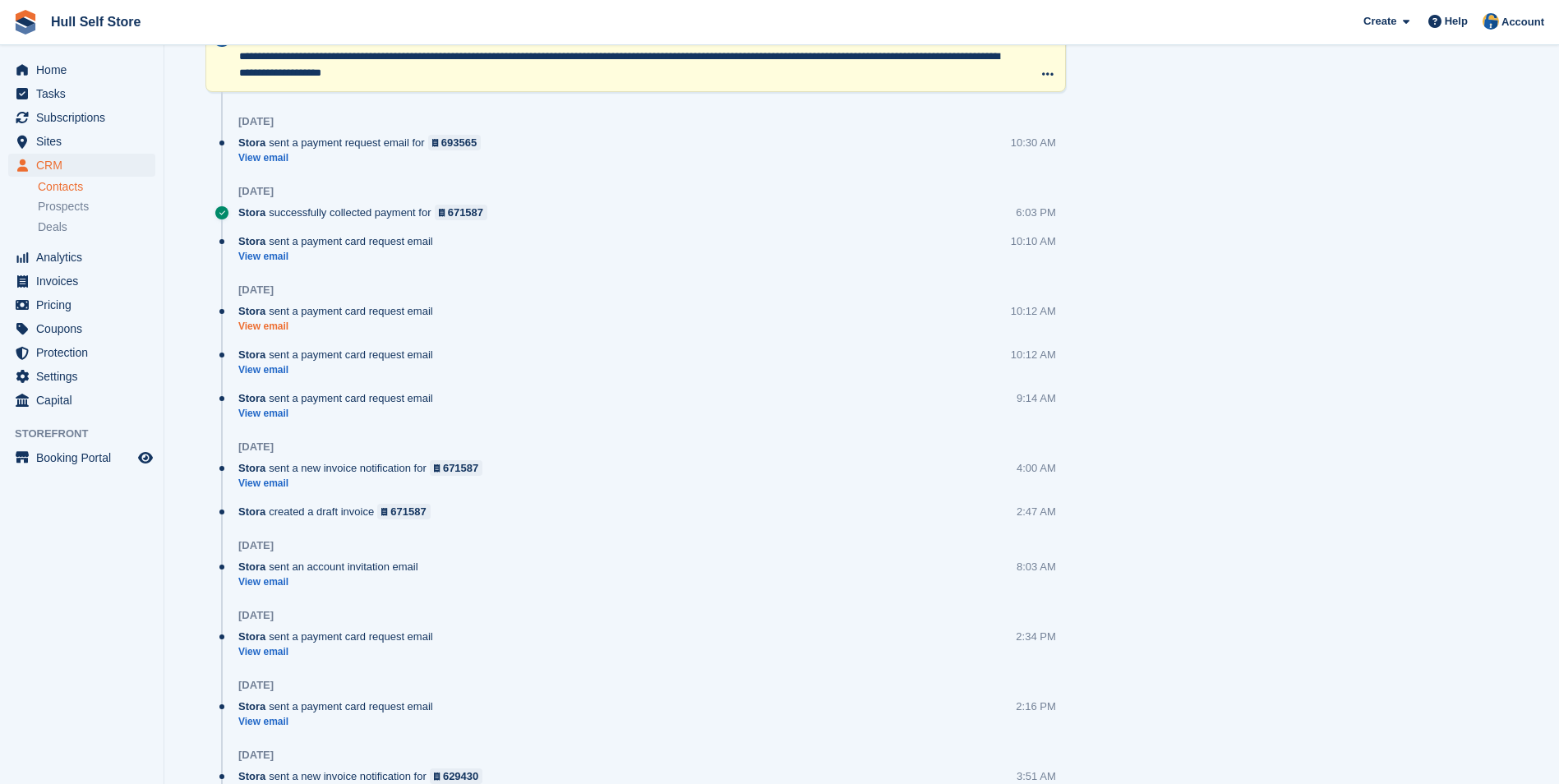
click at [269, 327] on link "View email" at bounding box center [340, 327] width 203 height 14
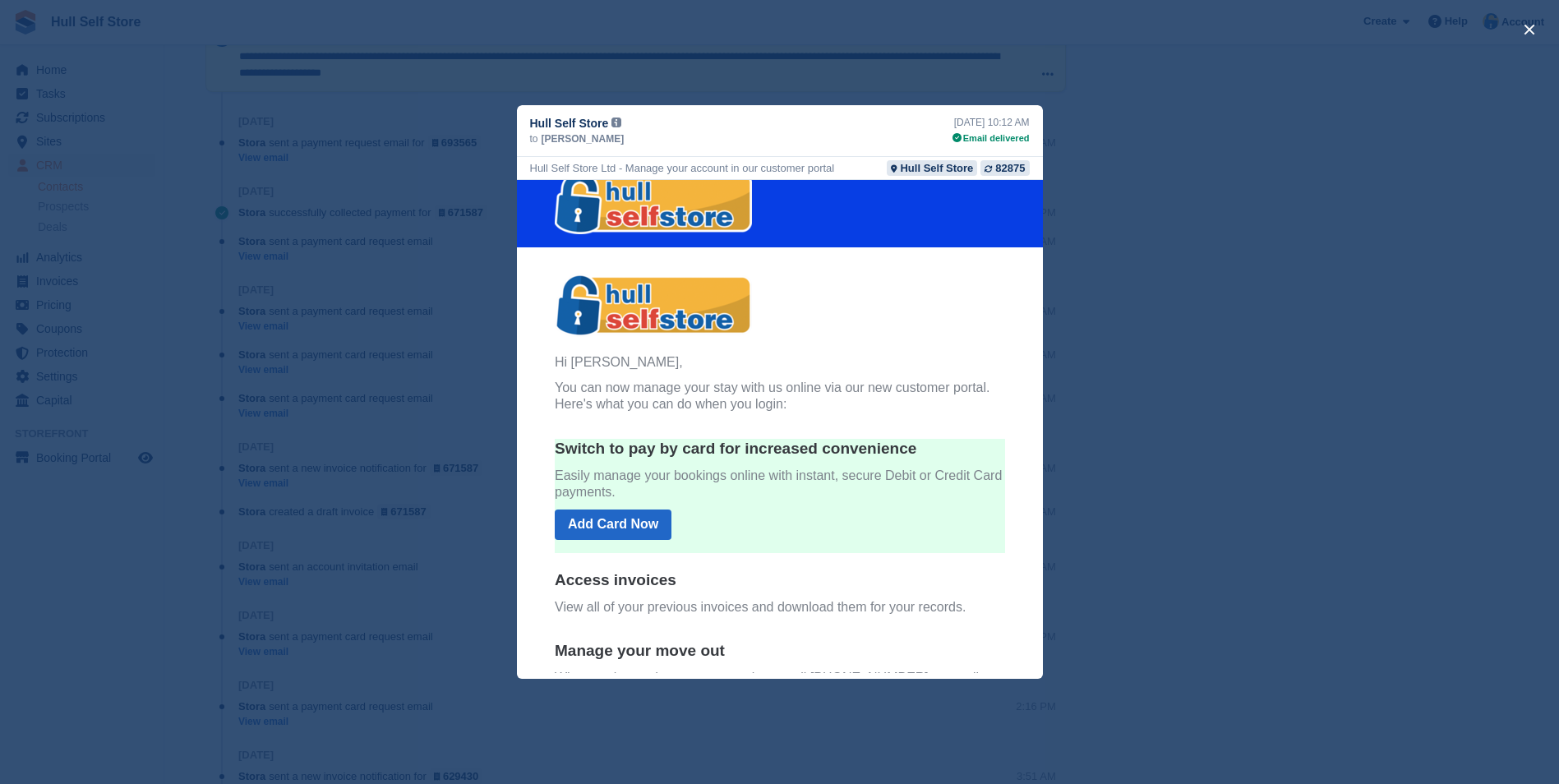
scroll to position [0, 0]
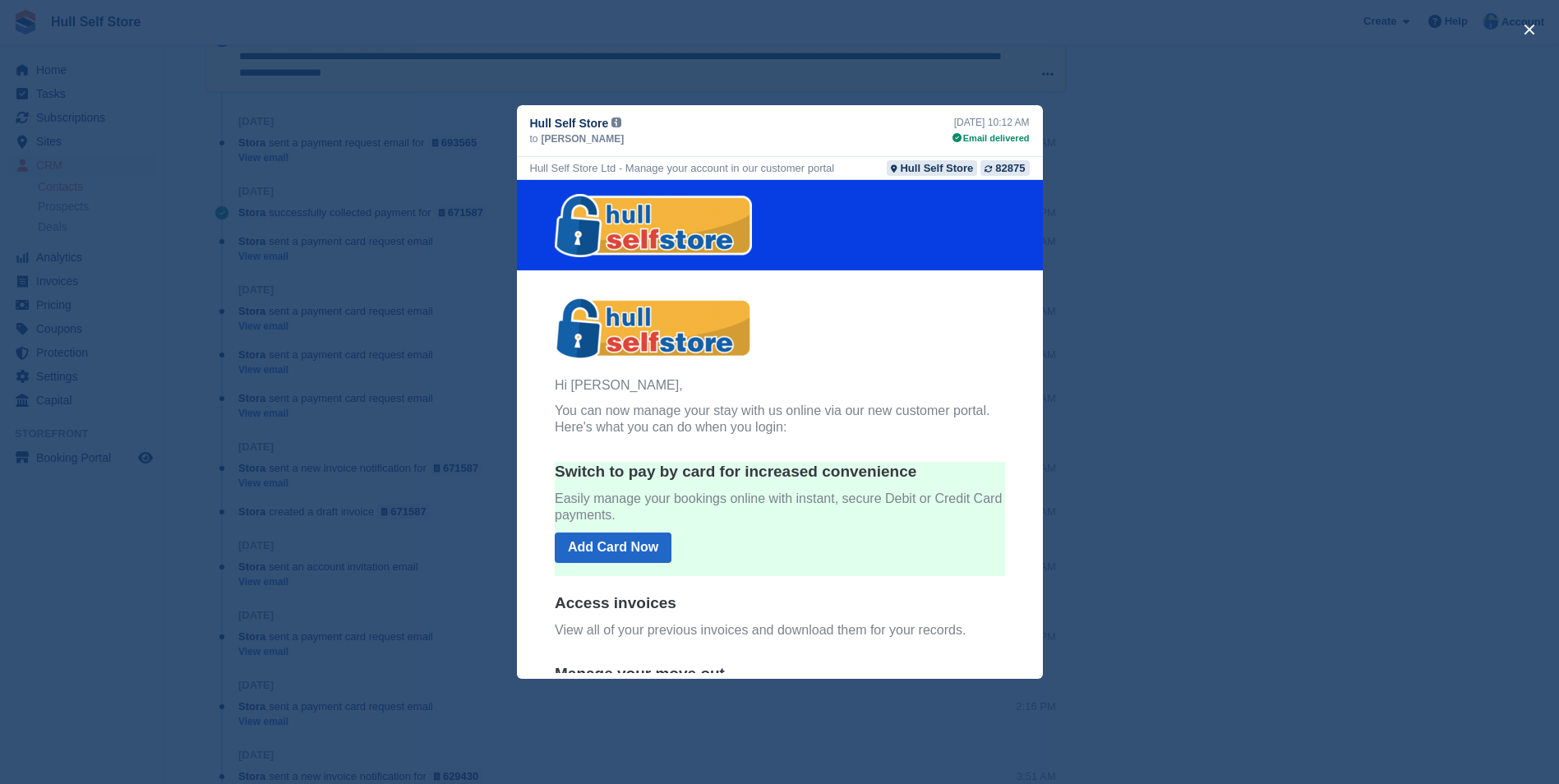
click at [1376, 277] on div "close" at bounding box center [779, 392] width 1559 height 784
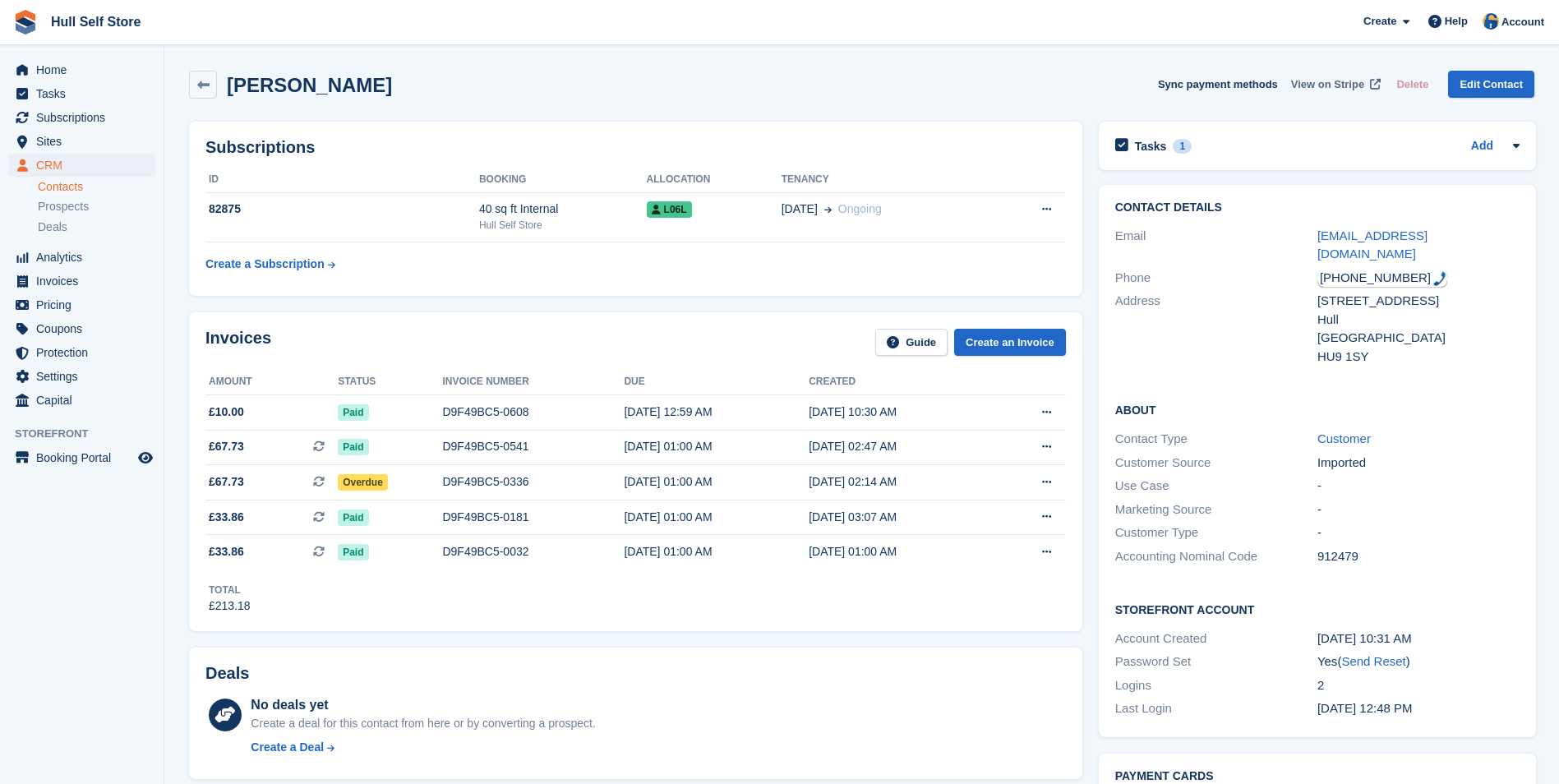
click at [1340, 78] on span "View on Stripe" at bounding box center [1327, 84] width 73 height 16
